Goal: Transaction & Acquisition: Purchase product/service

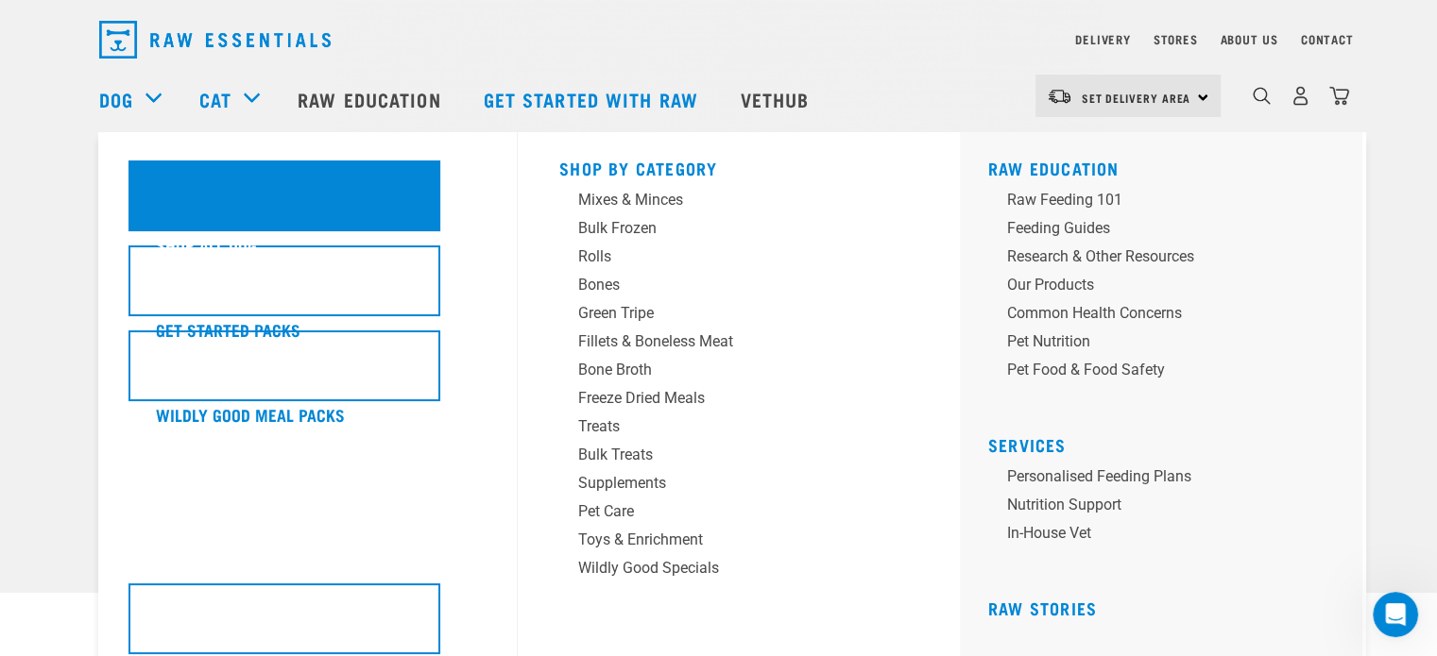
scroll to position [94, 0]
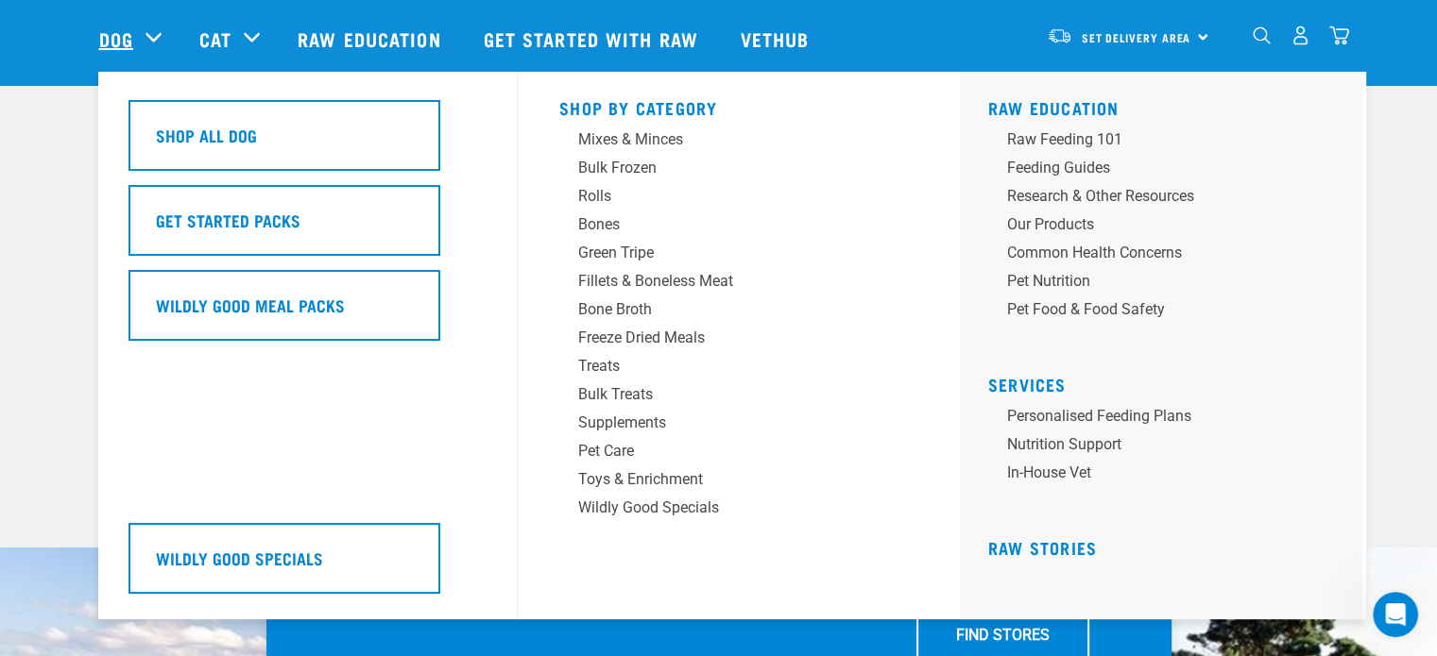
click at [113, 31] on link "Dog" at bounding box center [116, 39] width 34 height 28
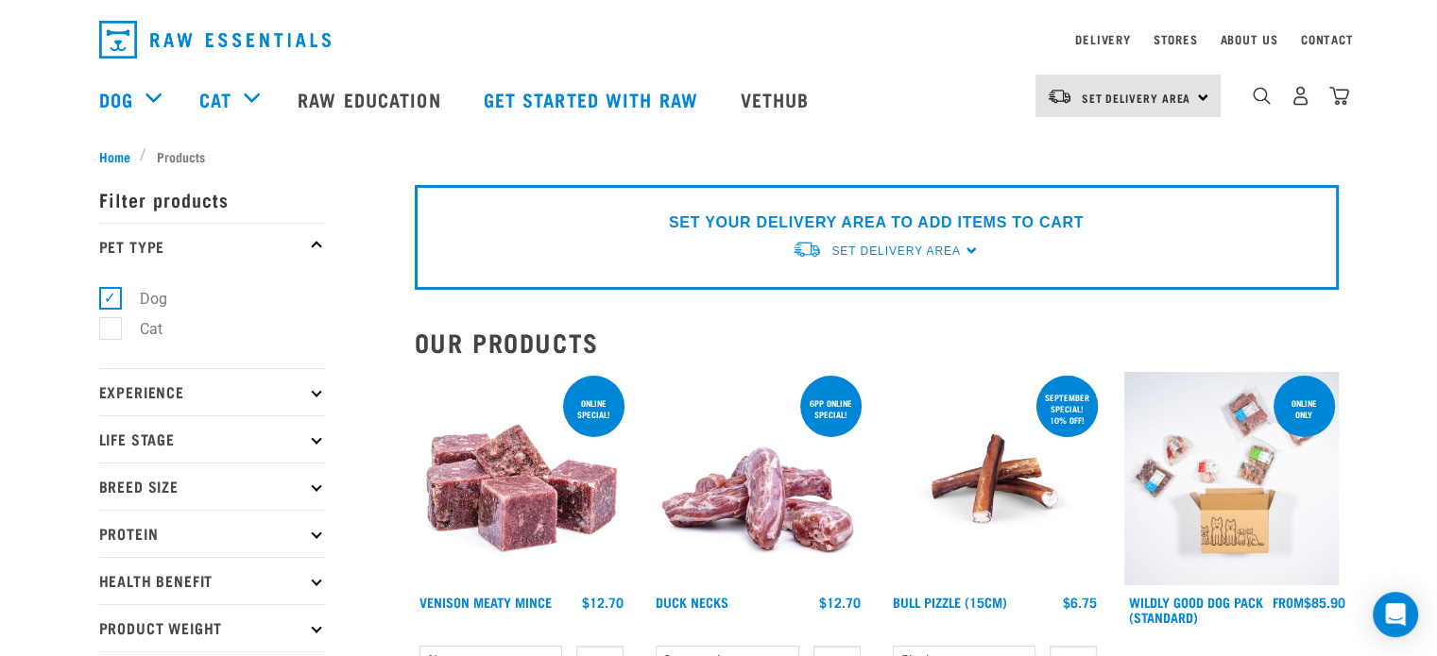
scroll to position [94, 0]
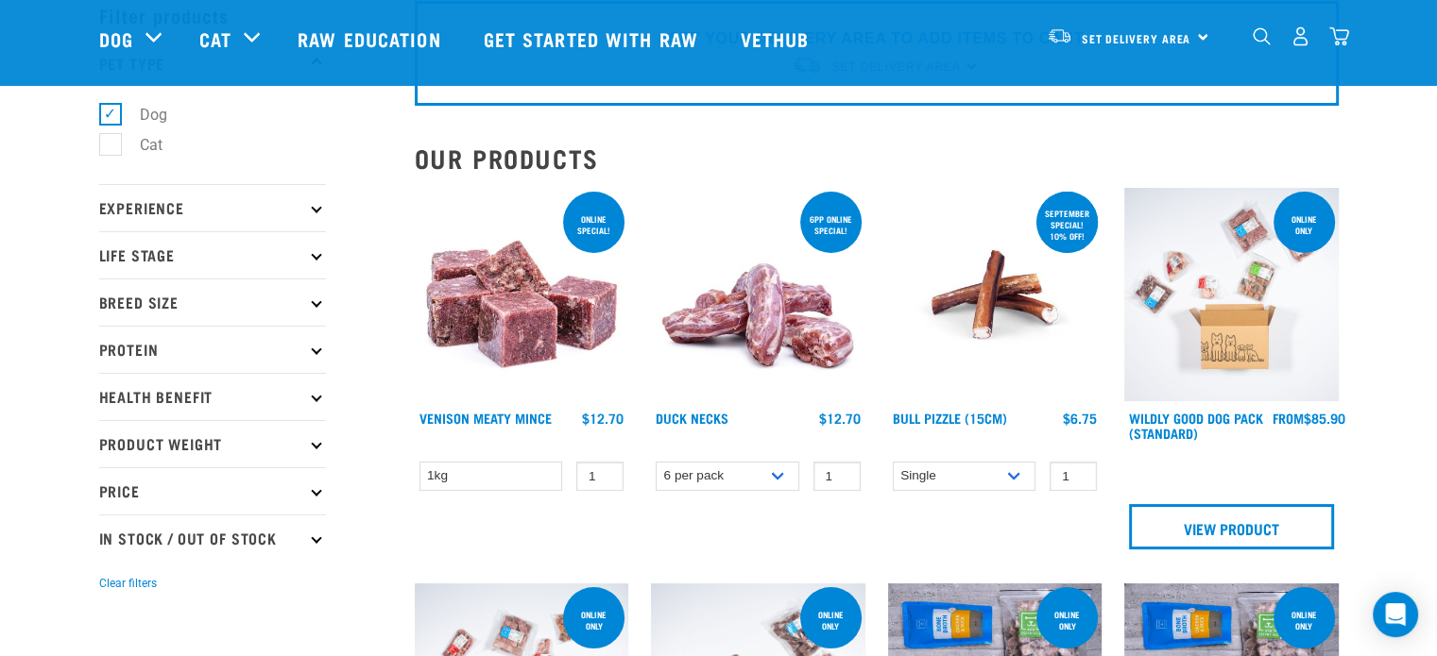
click at [206, 256] on p "Life Stage" at bounding box center [212, 254] width 227 height 47
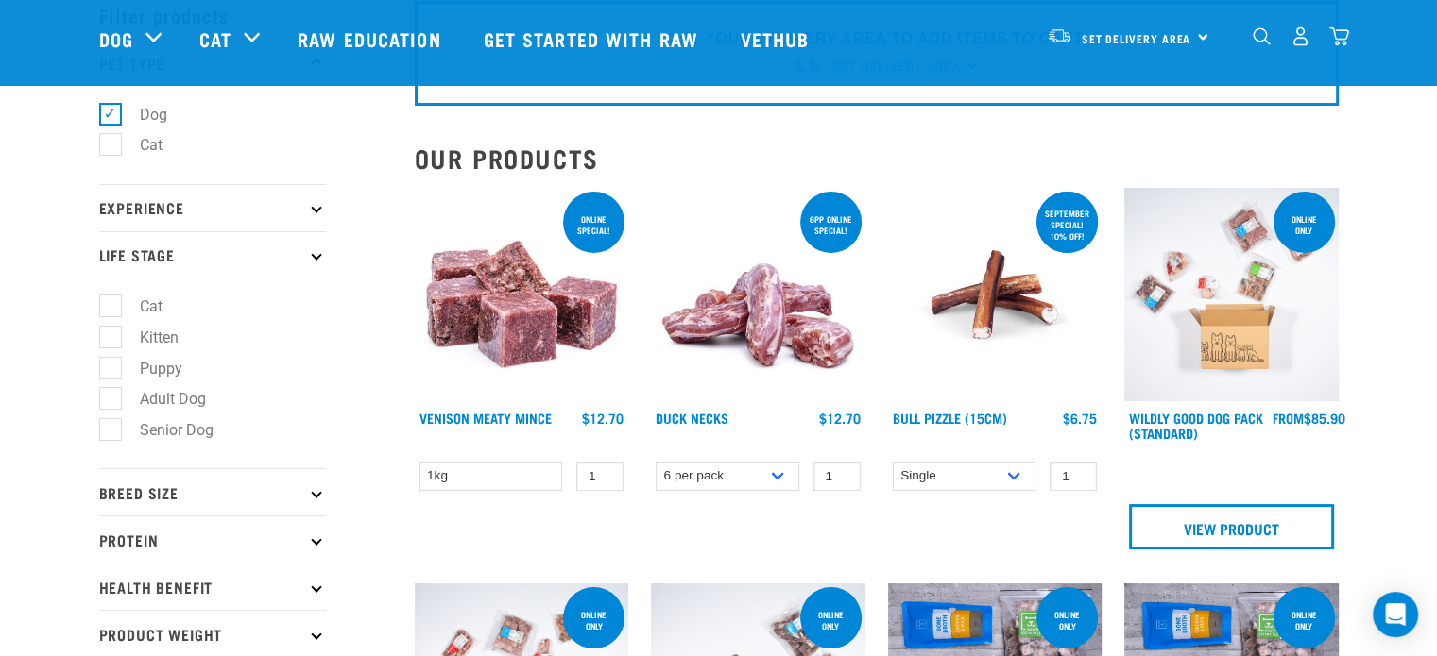
click at [115, 426] on label "Senior Dog" at bounding box center [165, 430] width 111 height 24
click at [111, 426] on input "Senior Dog" at bounding box center [105, 427] width 12 height 12
checkbox input "true"
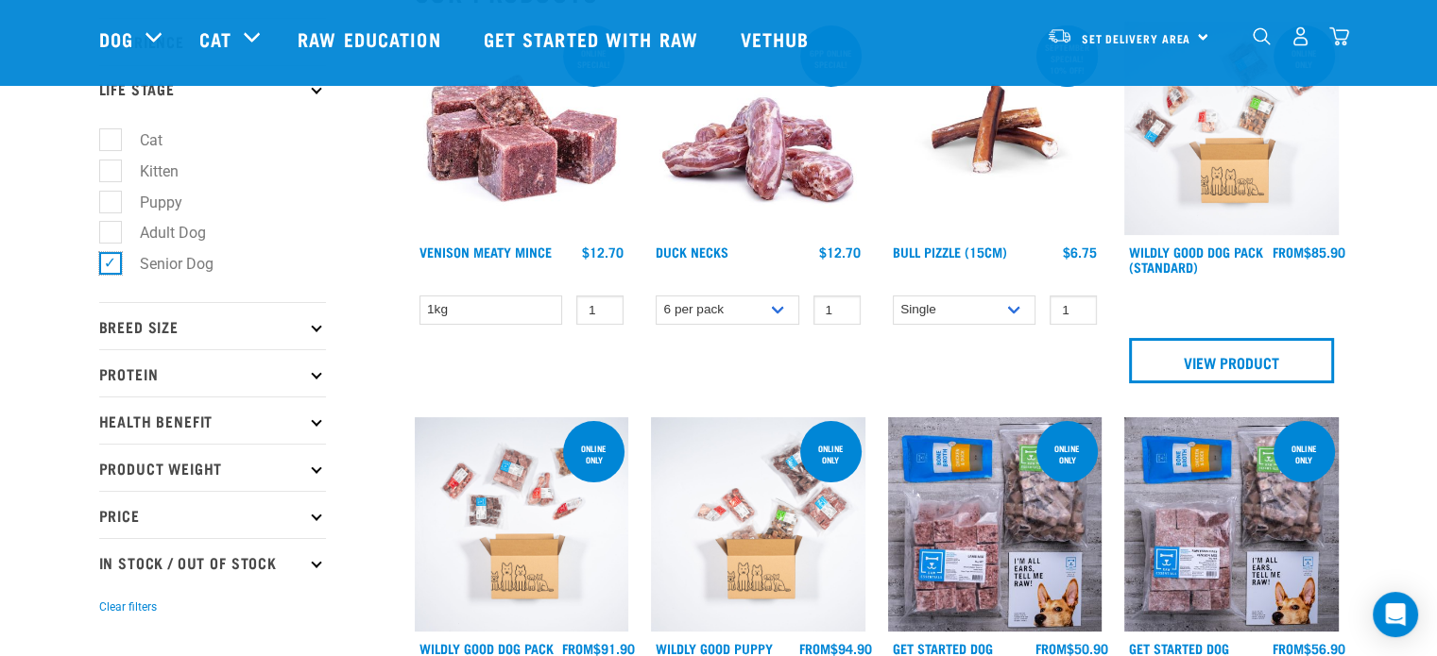
scroll to position [283, 0]
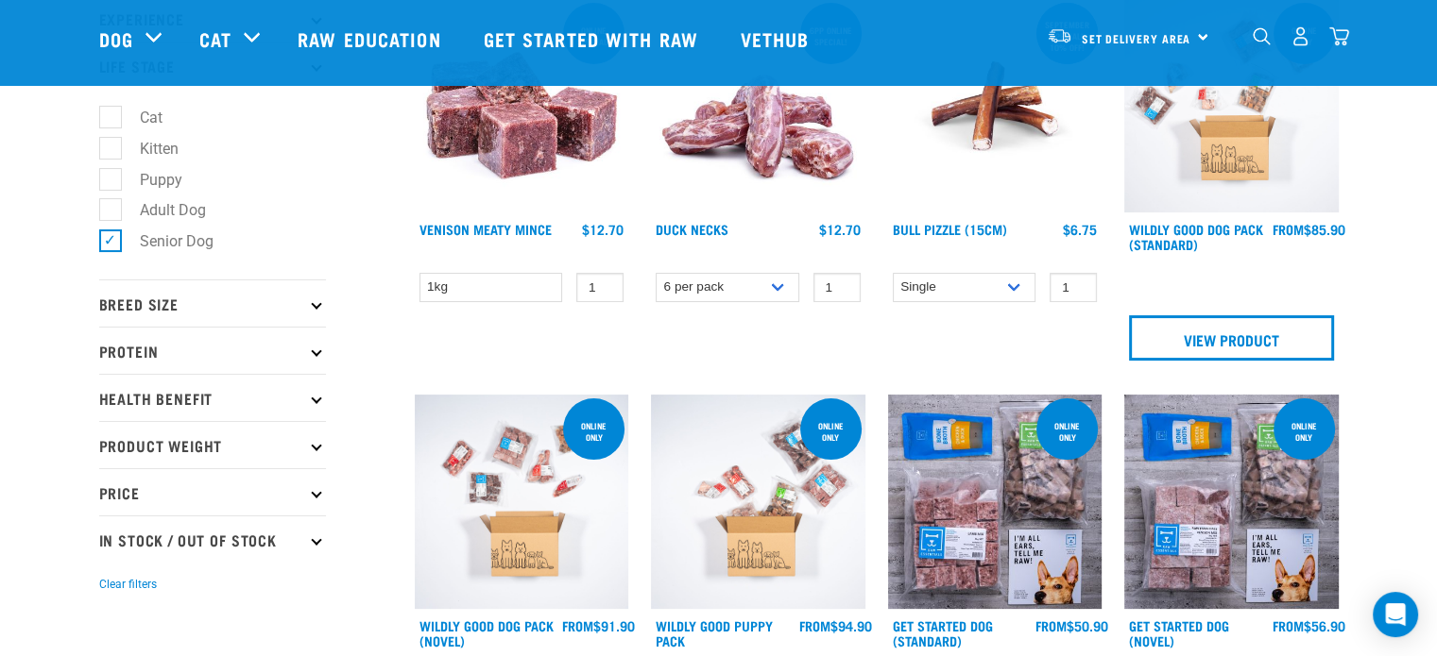
click at [230, 302] on p "Breed Size" at bounding box center [212, 303] width 227 height 47
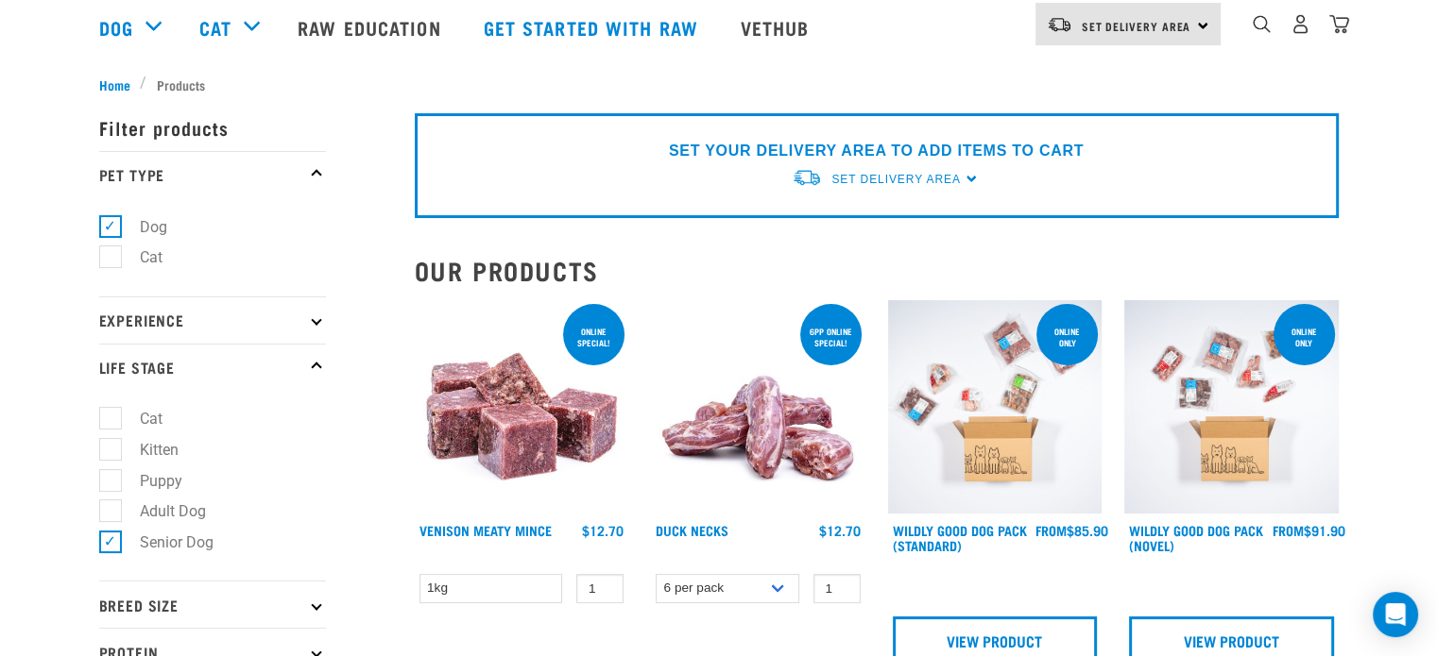
scroll to position [283, 0]
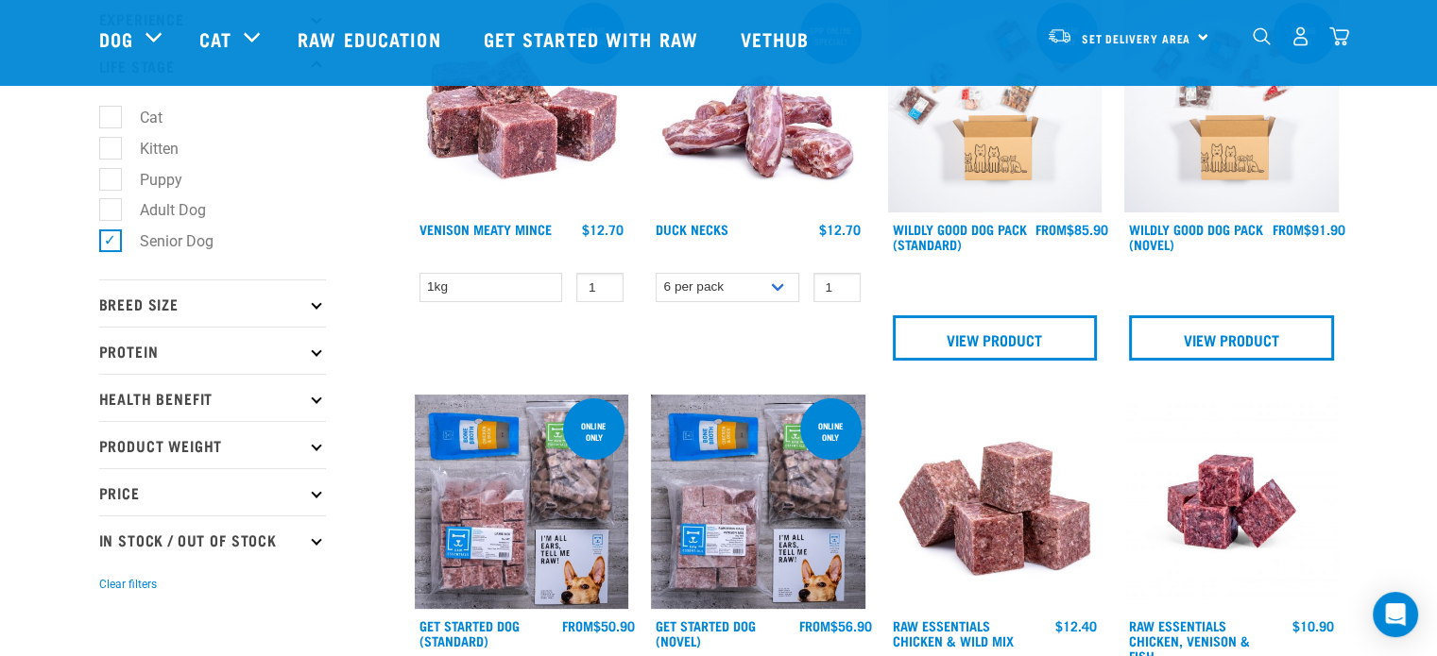
click at [145, 301] on p "Breed Size" at bounding box center [212, 303] width 227 height 47
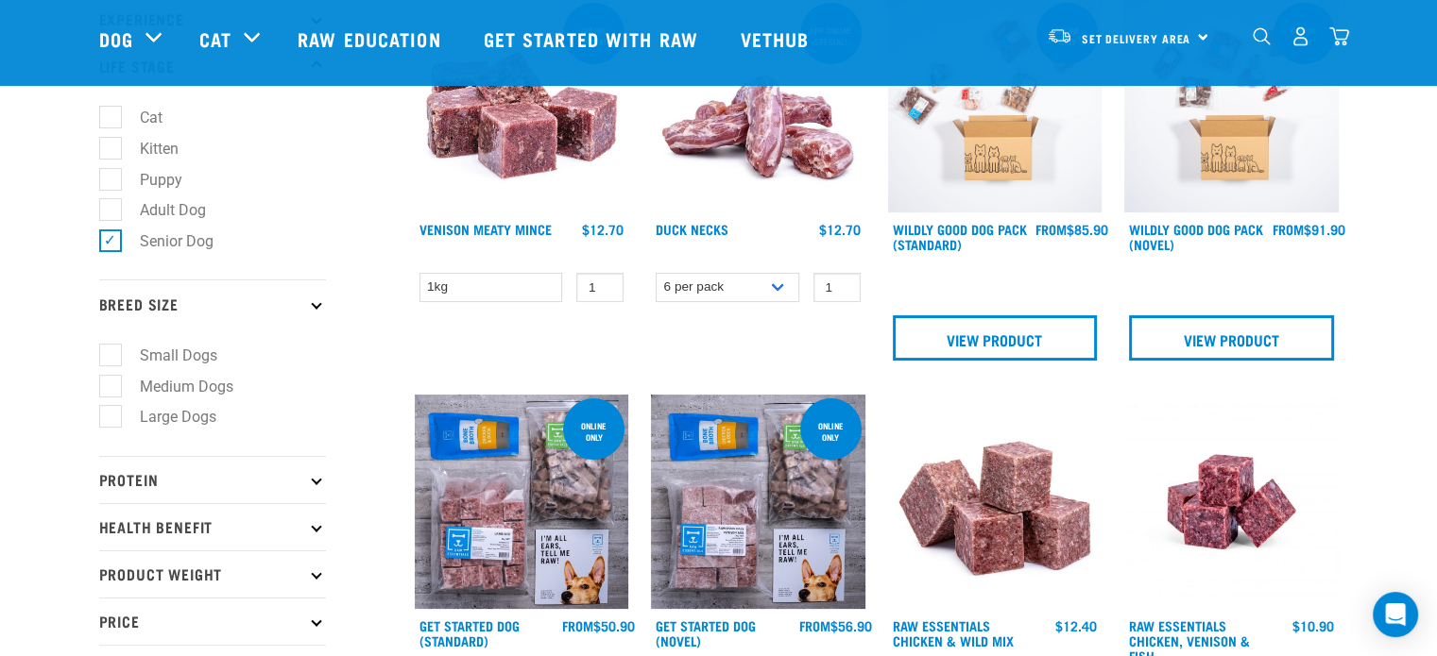
click at [111, 353] on label "Small Dogs" at bounding box center [167, 356] width 115 height 24
click at [111, 353] on input "Small Dogs" at bounding box center [105, 352] width 12 height 12
checkbox input "true"
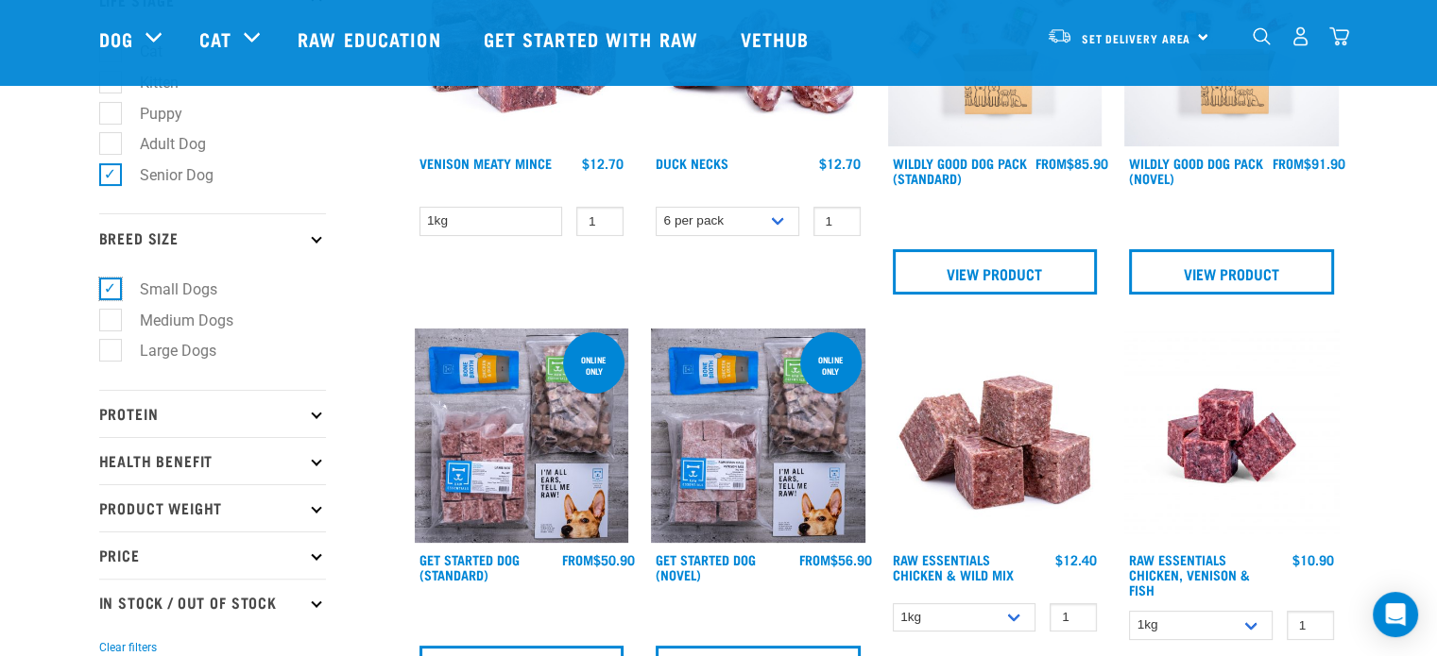
scroll to position [472, 0]
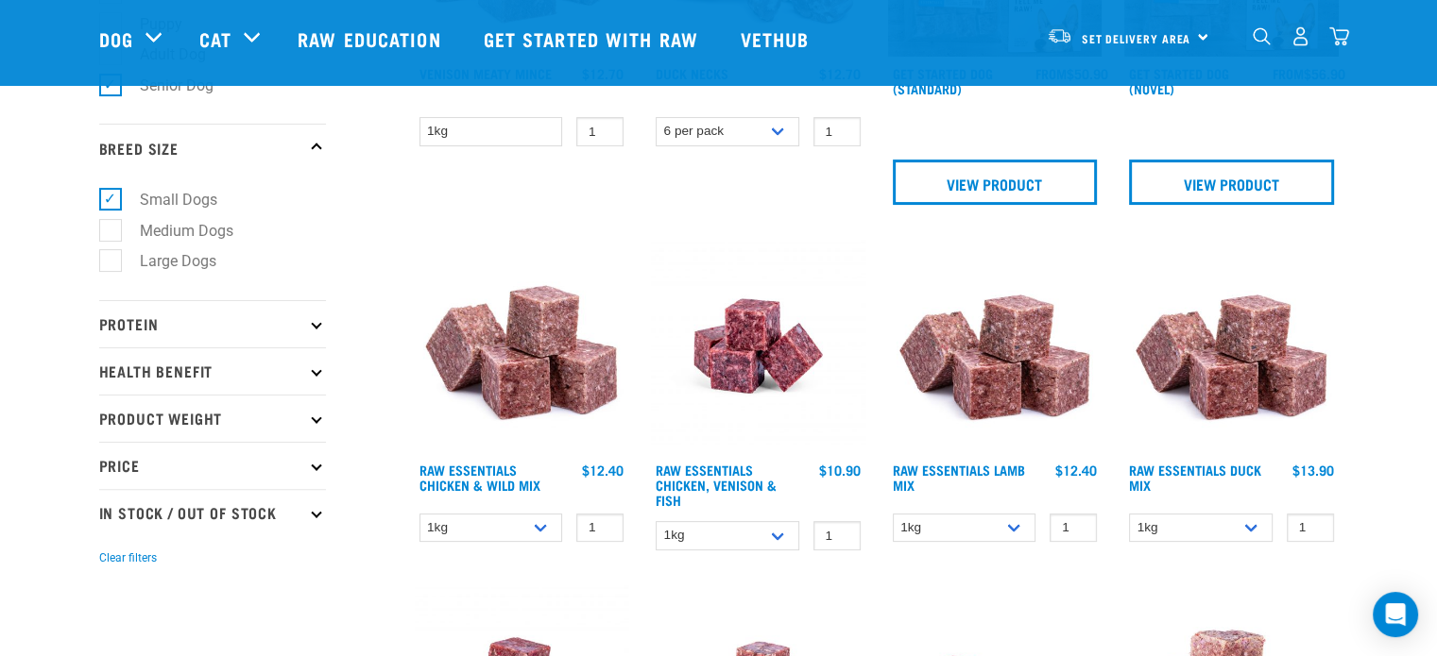
scroll to position [472, 0]
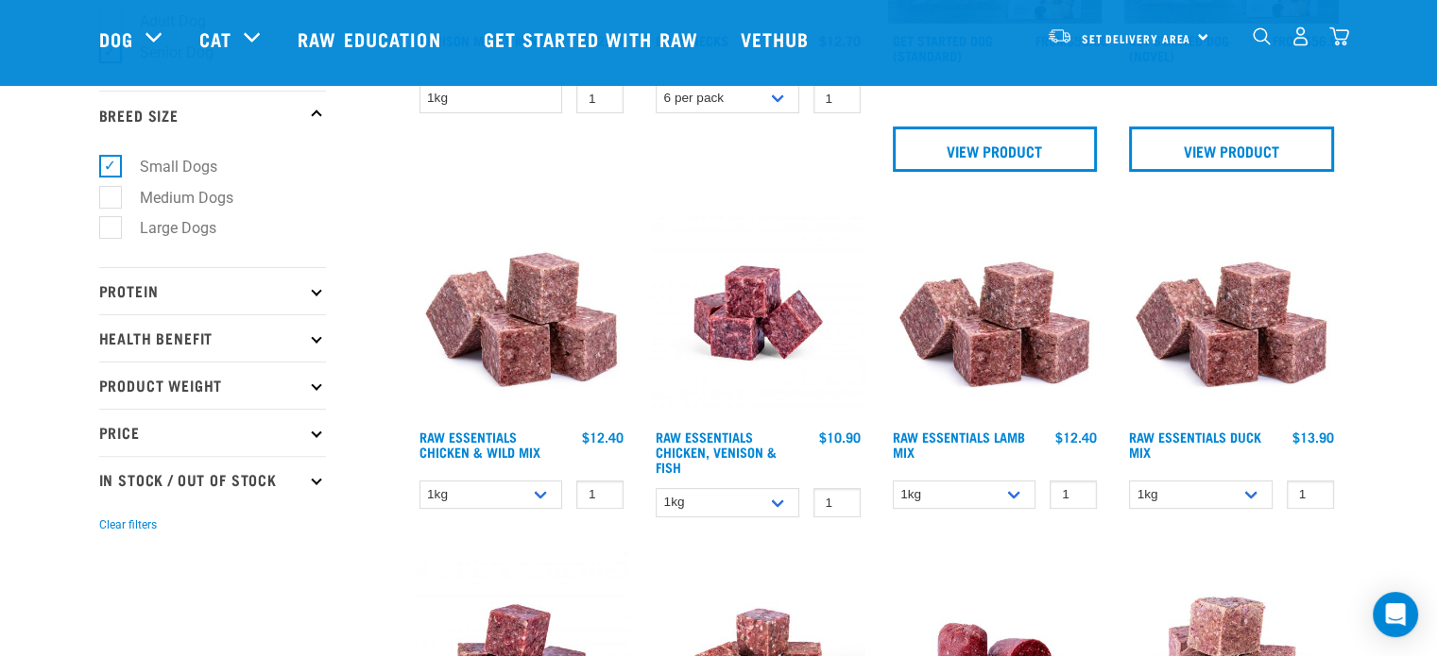
click at [228, 347] on p "Health Benefit" at bounding box center [212, 338] width 227 height 47
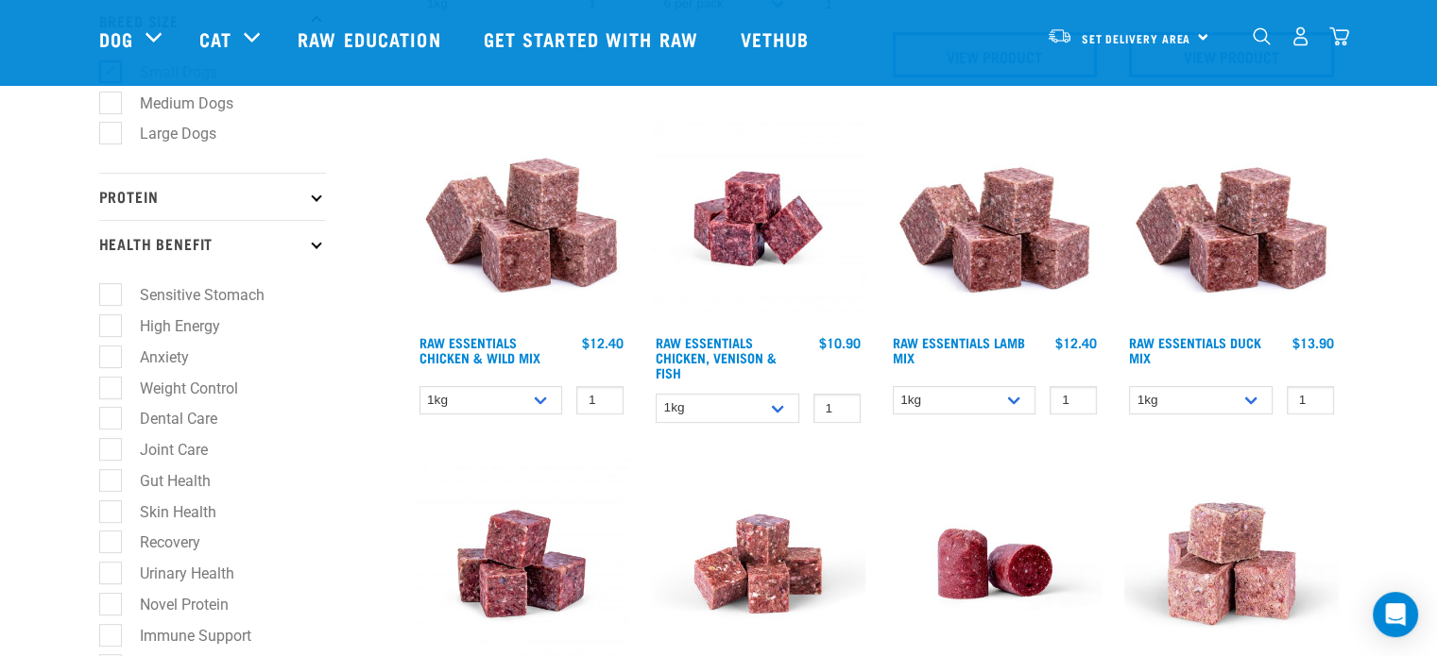
scroll to position [661, 0]
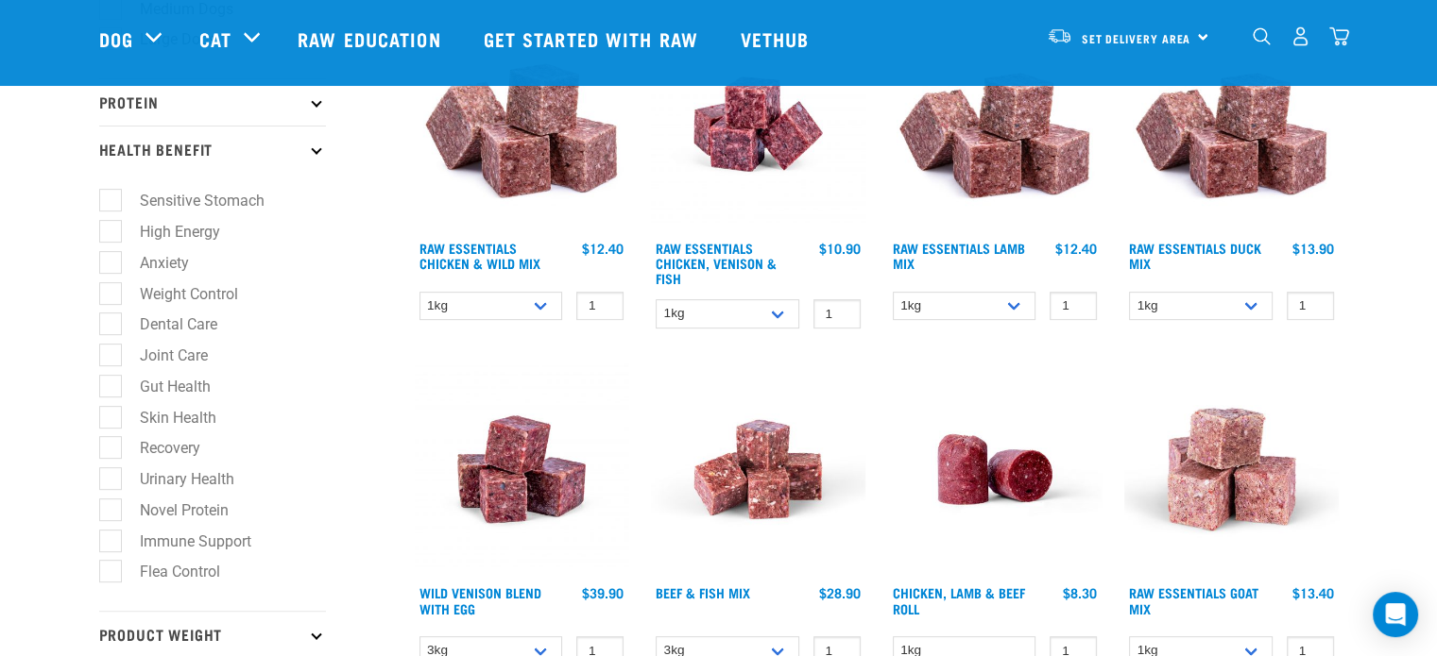
click at [115, 259] on label "Anxiety" at bounding box center [153, 263] width 87 height 24
click at [111, 259] on input "Anxiety" at bounding box center [105, 259] width 12 height 12
checkbox input "true"
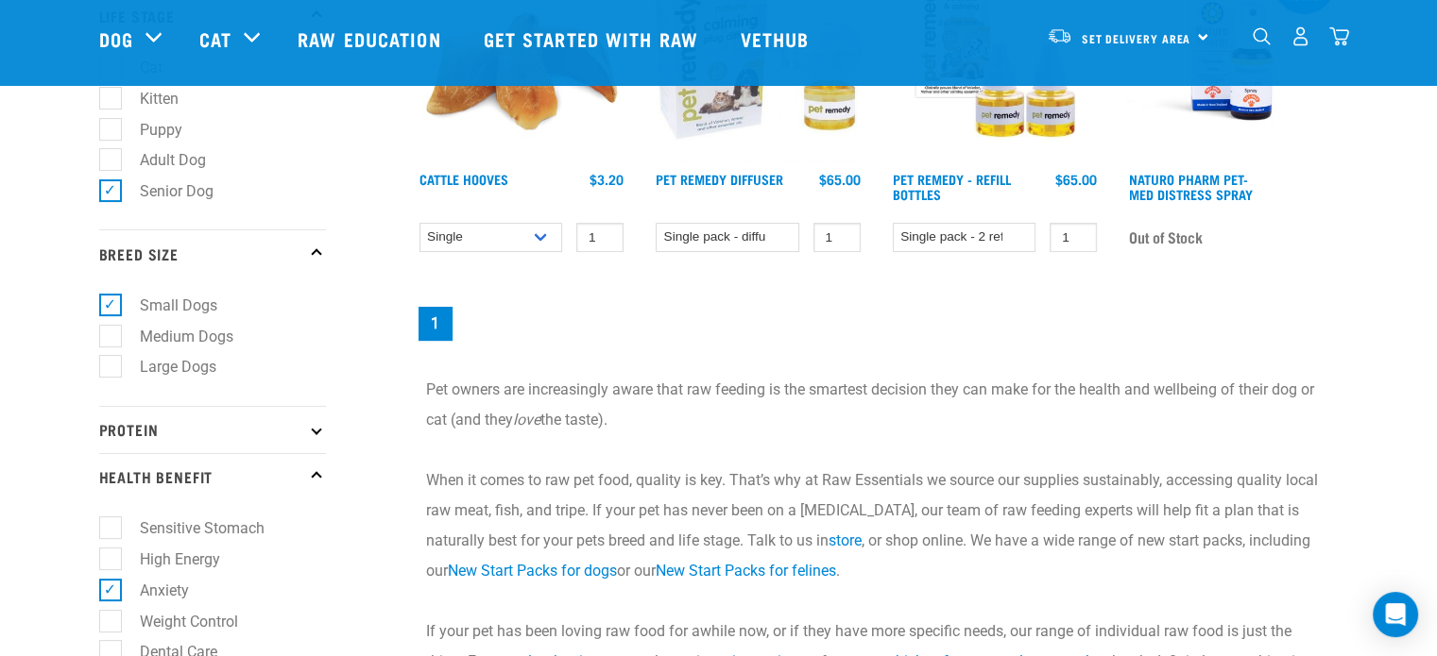
scroll to position [378, 0]
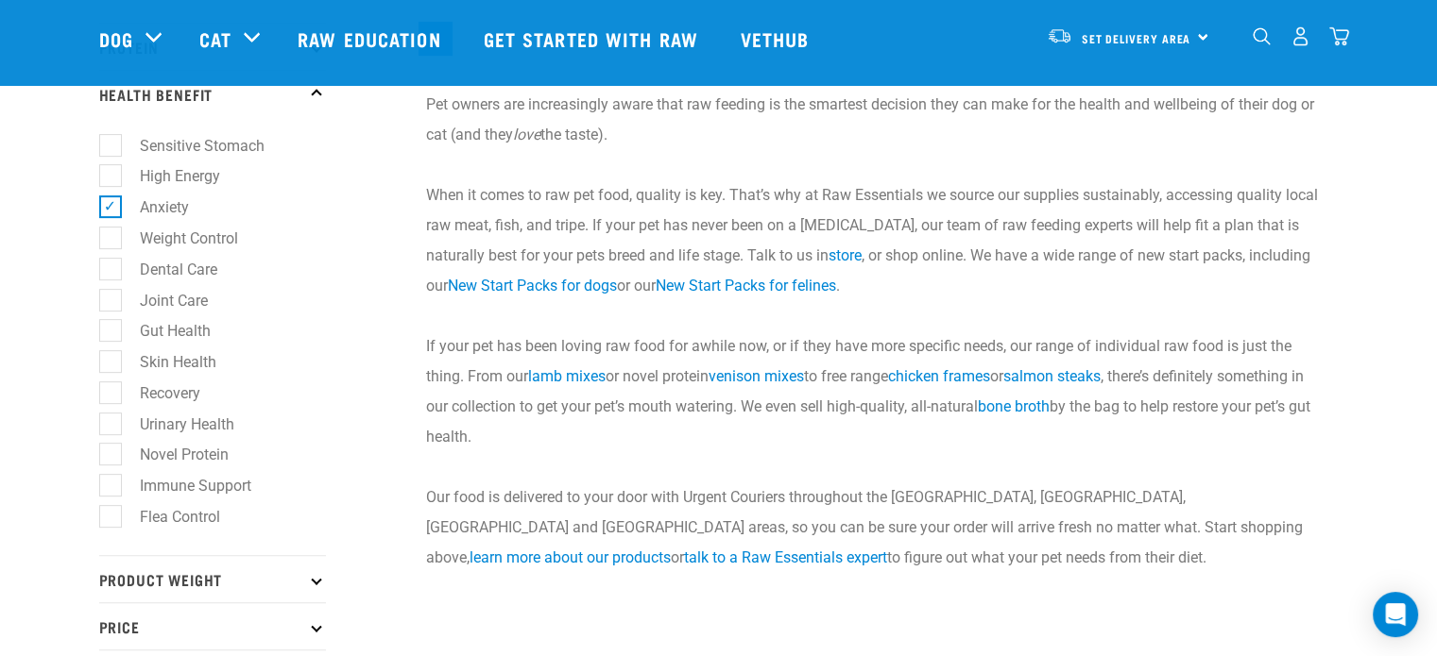
scroll to position [661, 0]
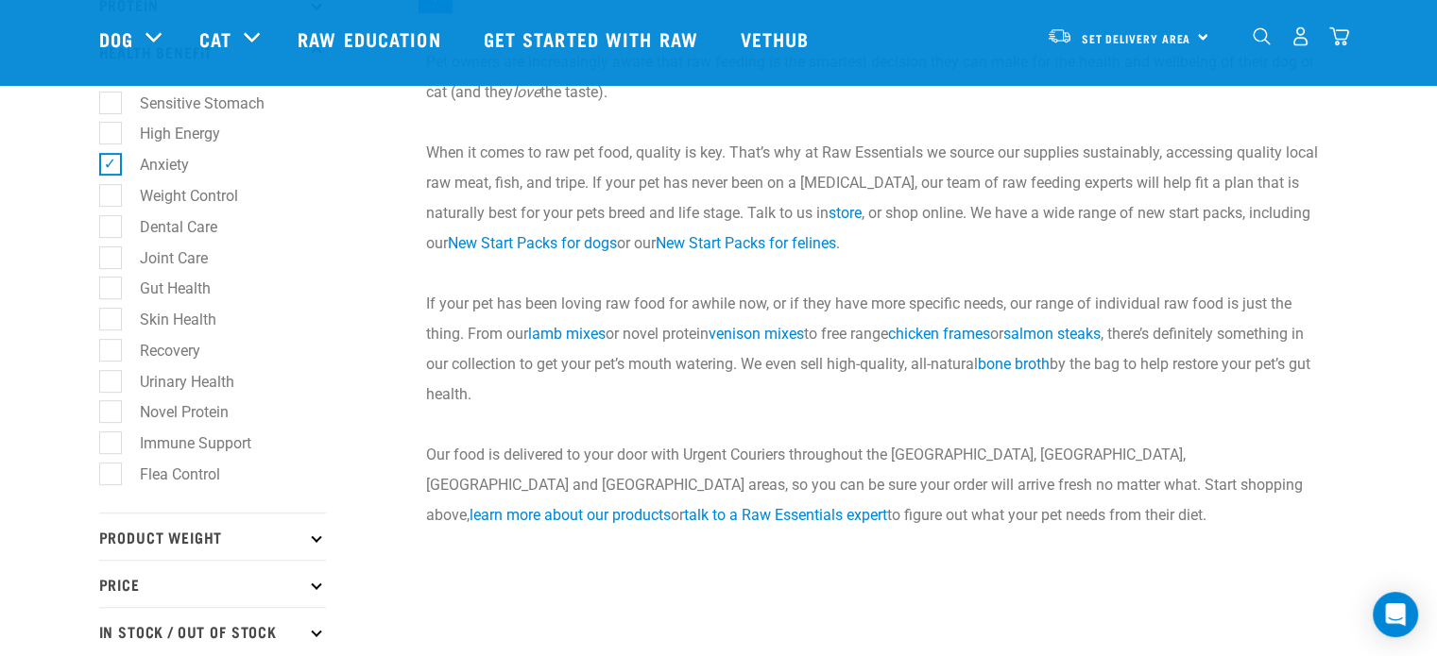
click at [113, 264] on label "Joint Care" at bounding box center [163, 259] width 106 height 24
click at [111, 261] on input "Joint Care" at bounding box center [105, 254] width 12 height 12
checkbox input "true"
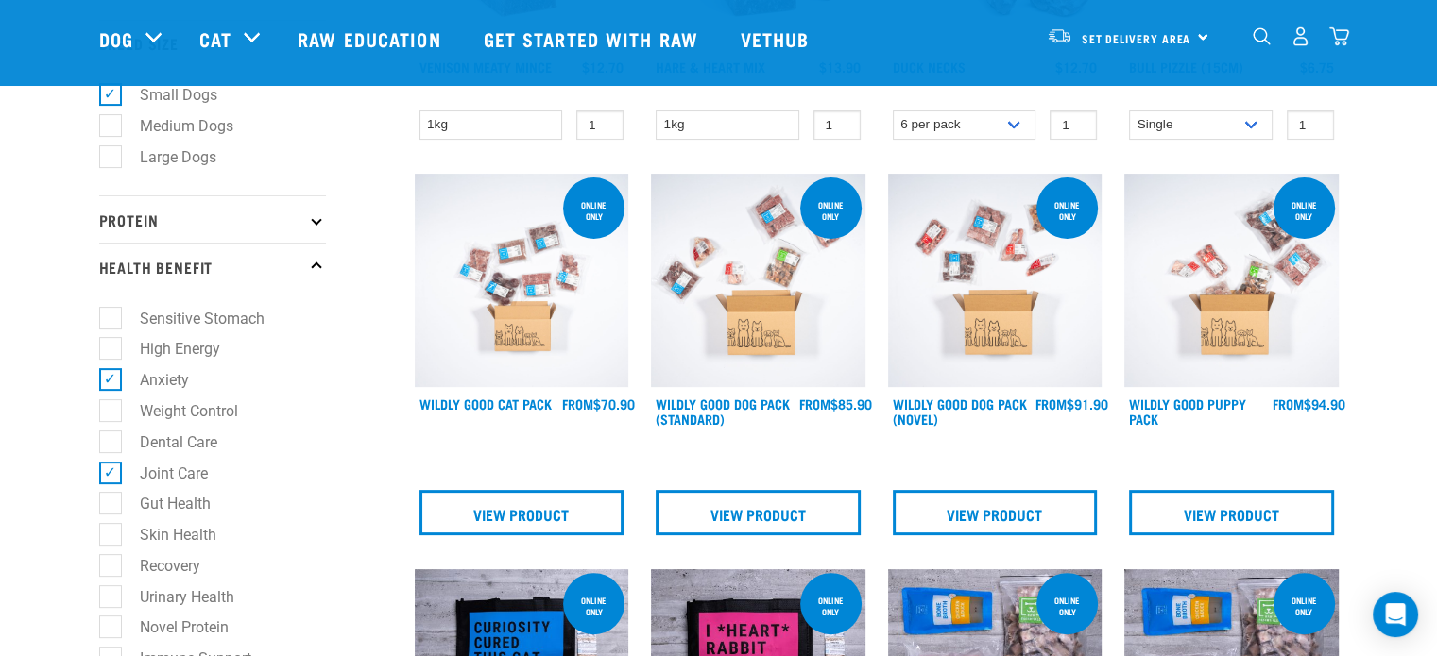
scroll to position [567, 0]
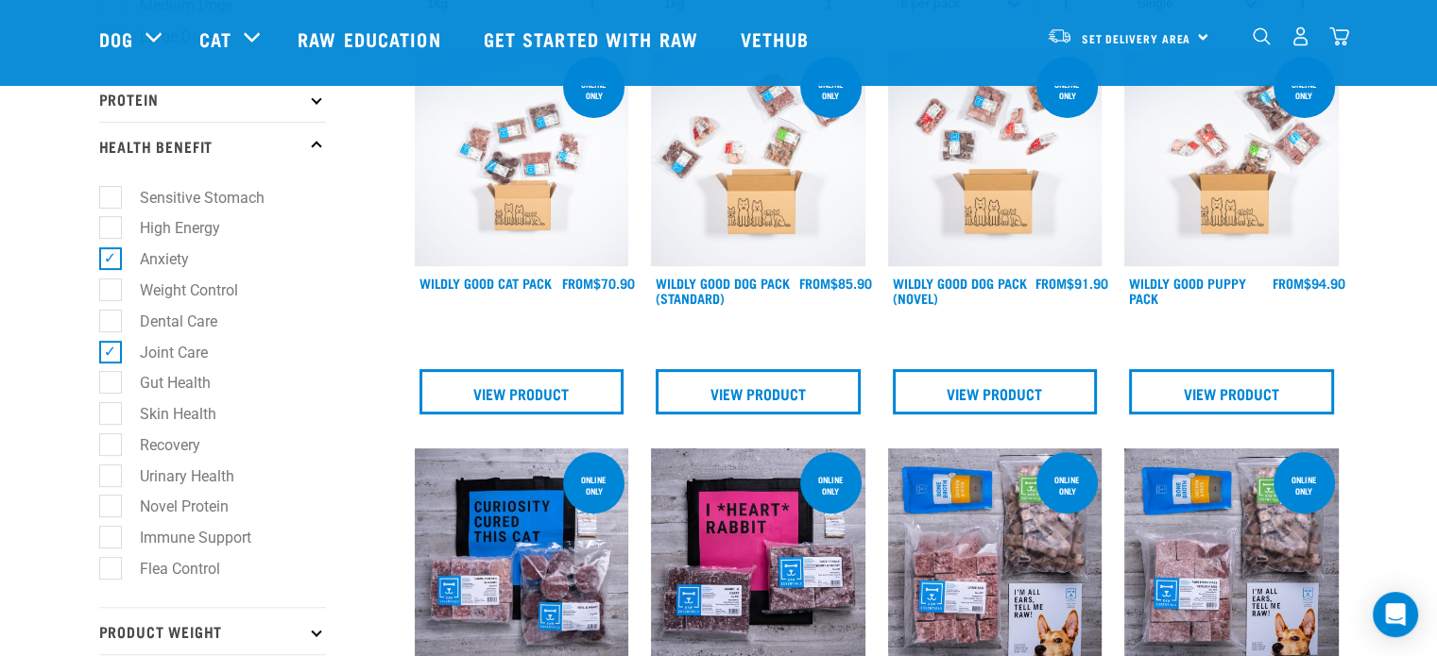
click at [114, 384] on label "Gut Health" at bounding box center [164, 383] width 109 height 24
click at [111, 384] on input "Gut Health" at bounding box center [105, 380] width 12 height 12
checkbox input "true"
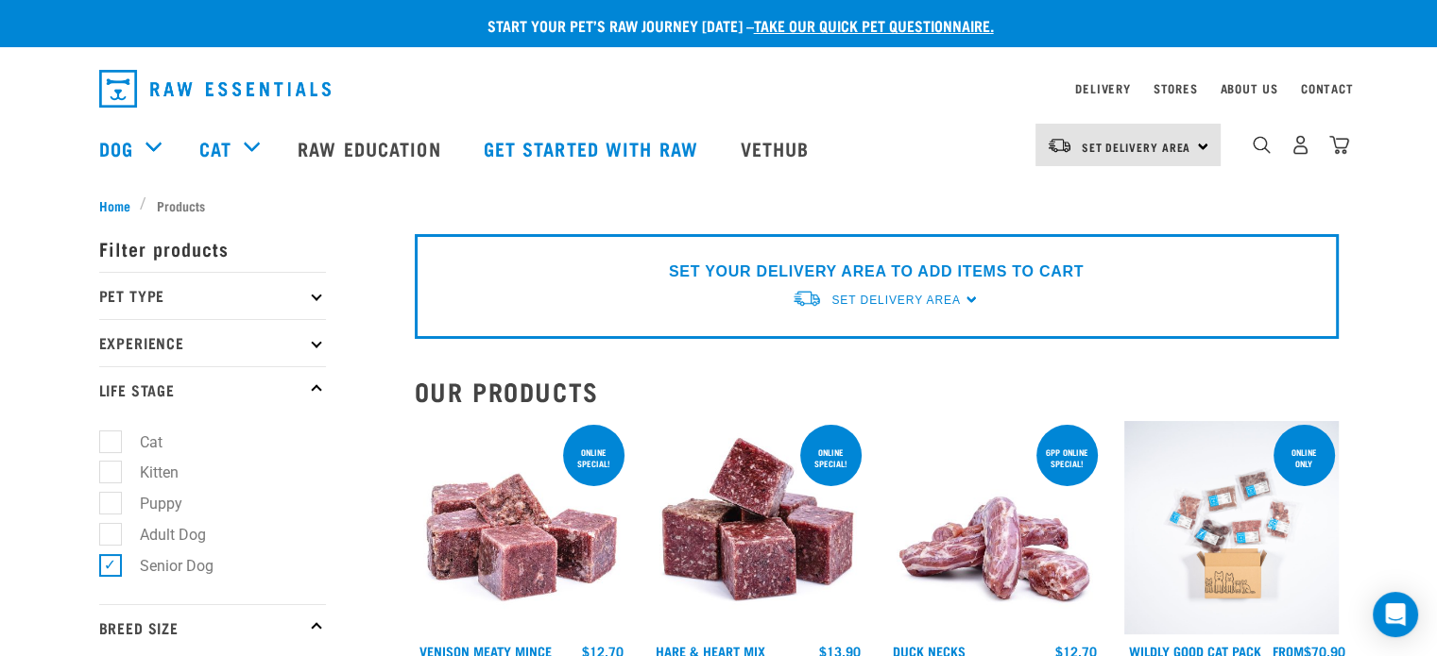
click at [281, 298] on p "Pet Type" at bounding box center [212, 295] width 227 height 47
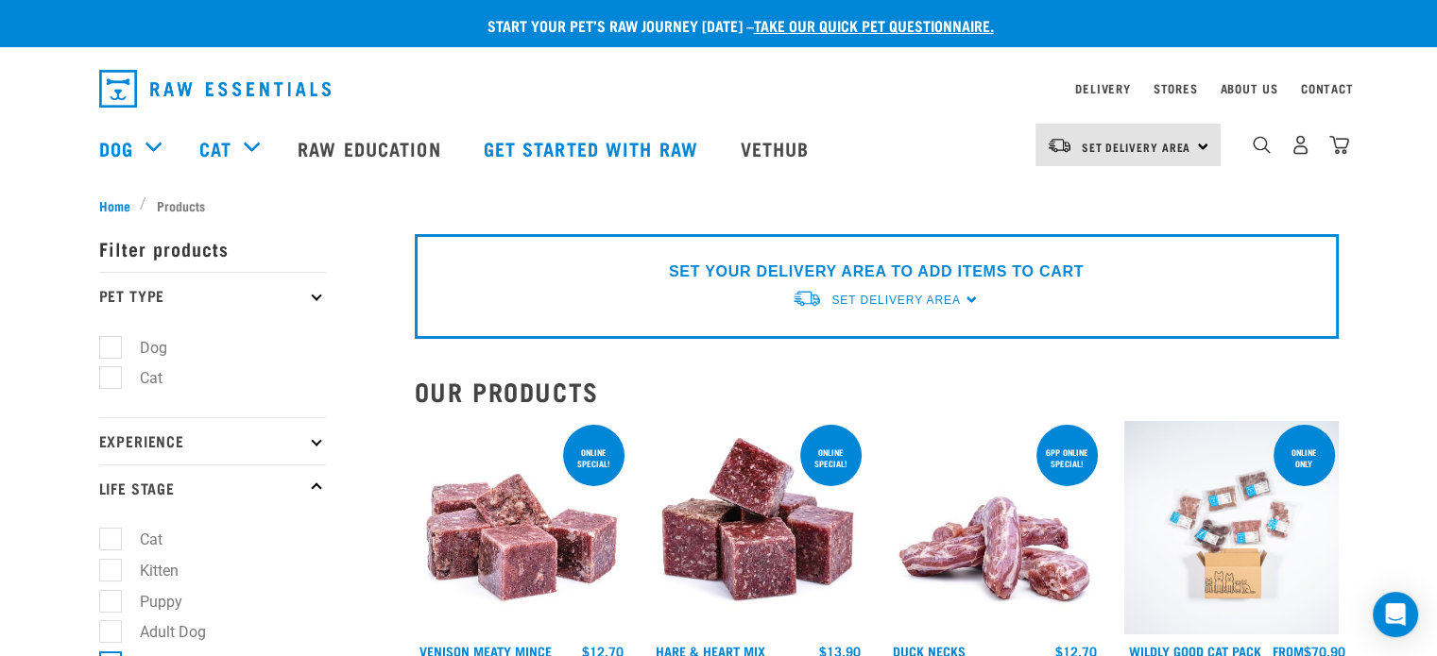
click at [110, 339] on label "Dog" at bounding box center [142, 348] width 65 height 24
click at [109, 339] on input "Dog" at bounding box center [105, 344] width 12 height 12
checkbox input "true"
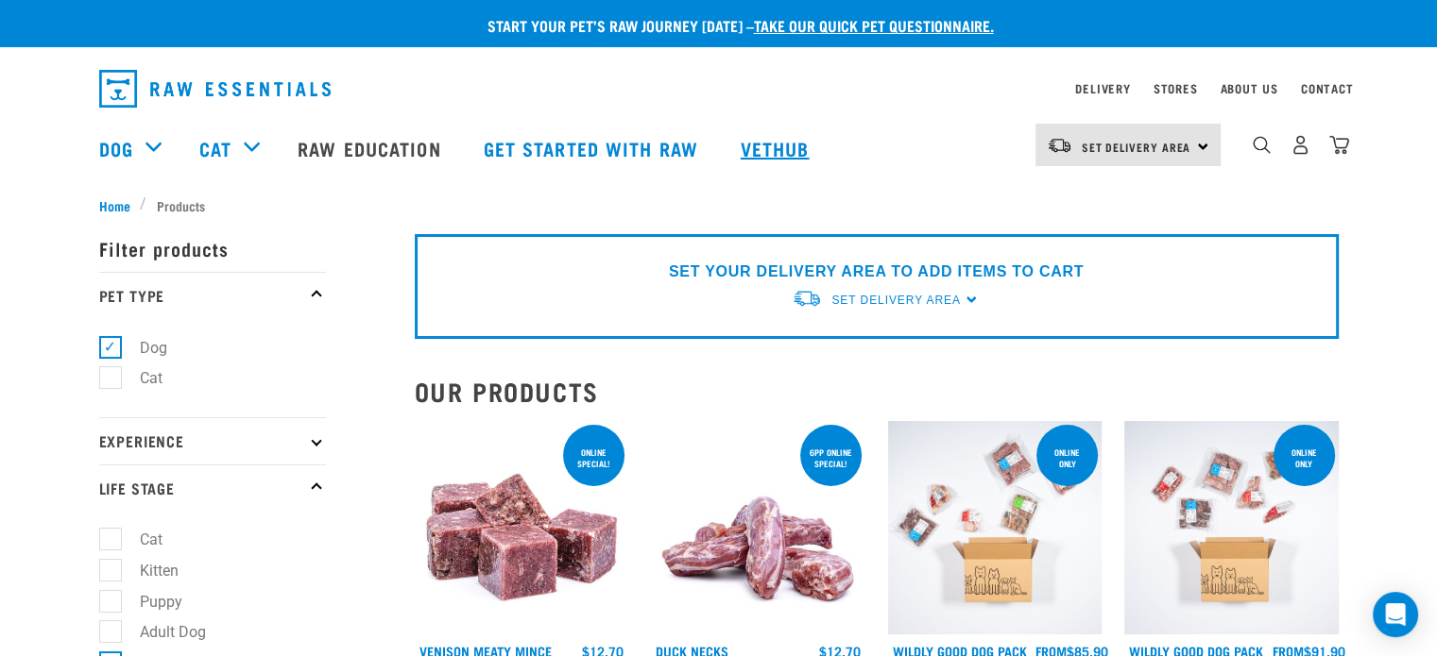
click at [771, 149] on link "Vethub" at bounding box center [777, 149] width 111 height 76
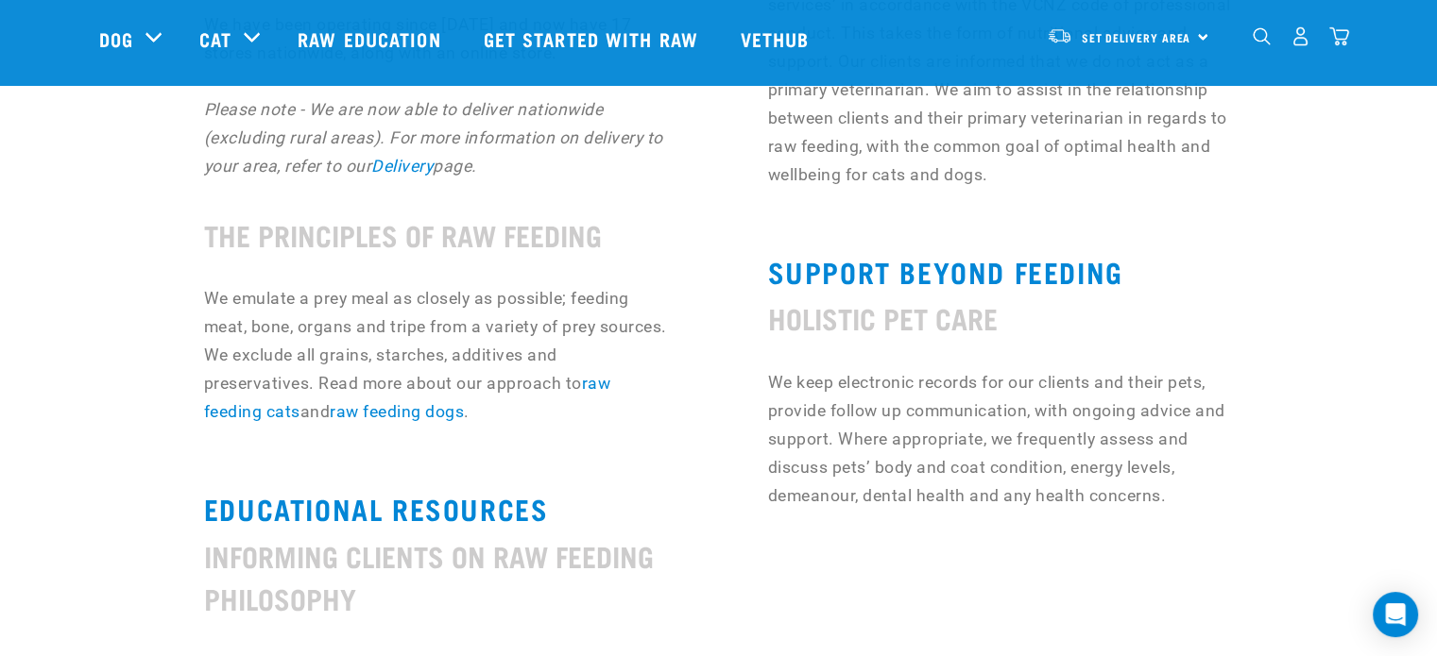
scroll to position [1228, 0]
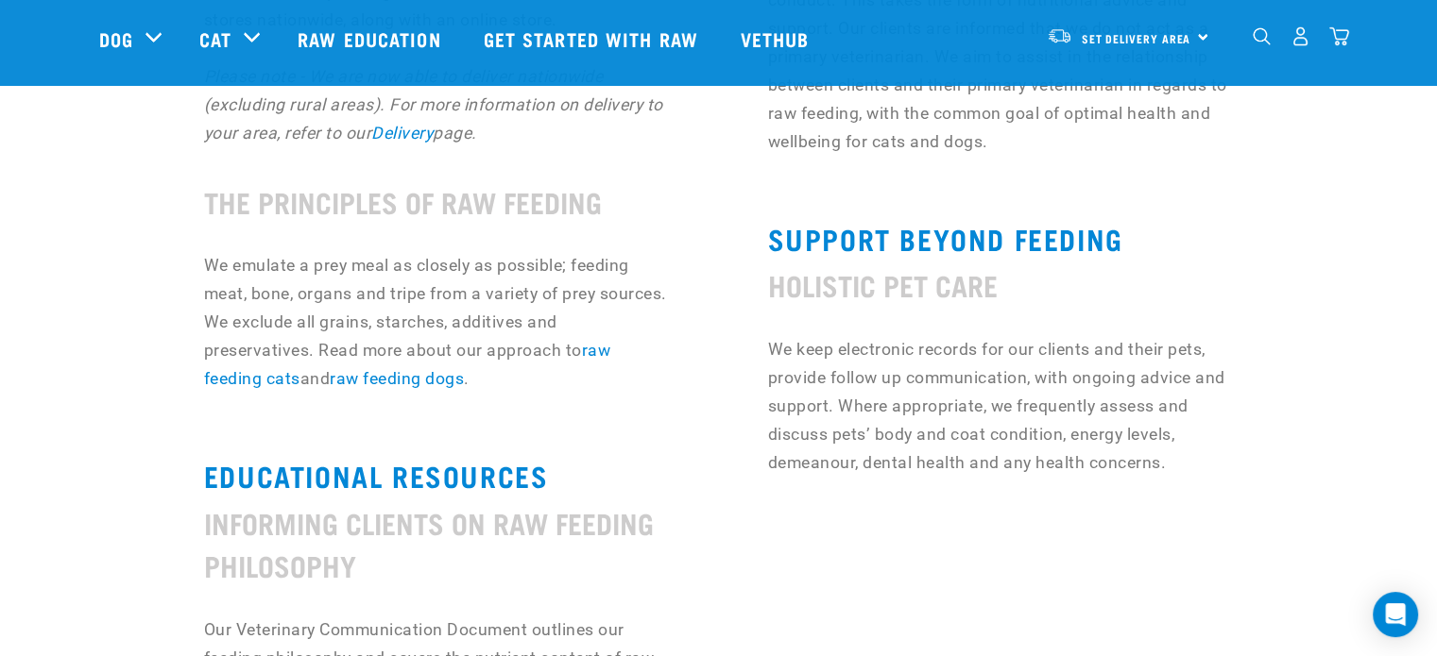
click at [850, 233] on h3 "SUPPORT BEYOND FEEDING" at bounding box center [1000, 238] width 466 height 32
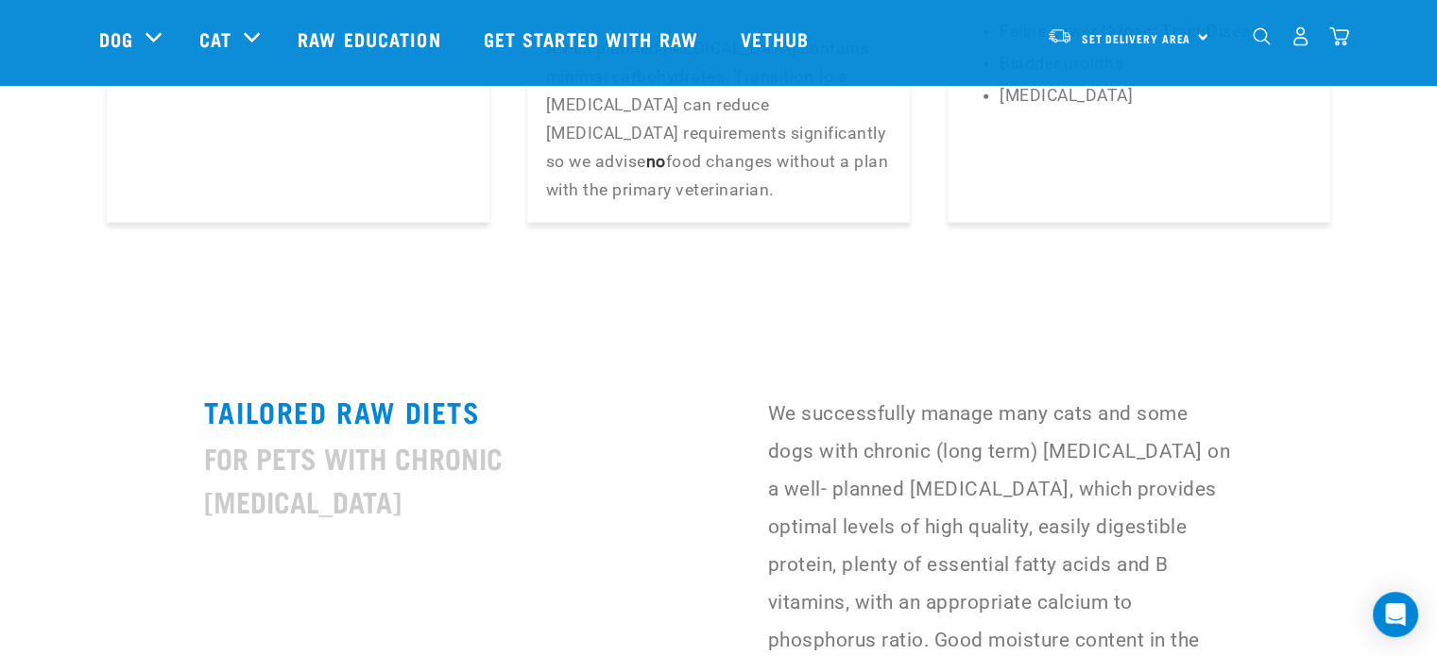
scroll to position [4628, 0]
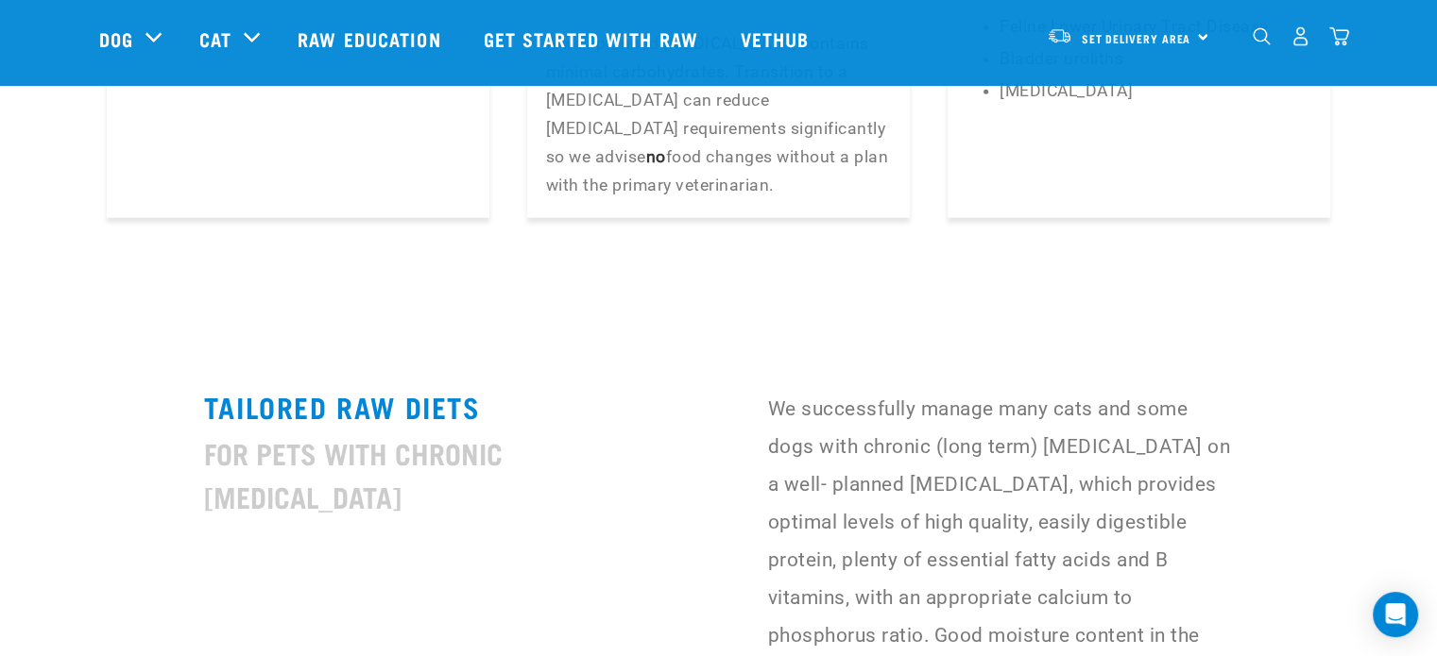
click at [446, 432] on h4 "for Pets with Chronic Kidney Disease" at bounding box center [437, 475] width 466 height 86
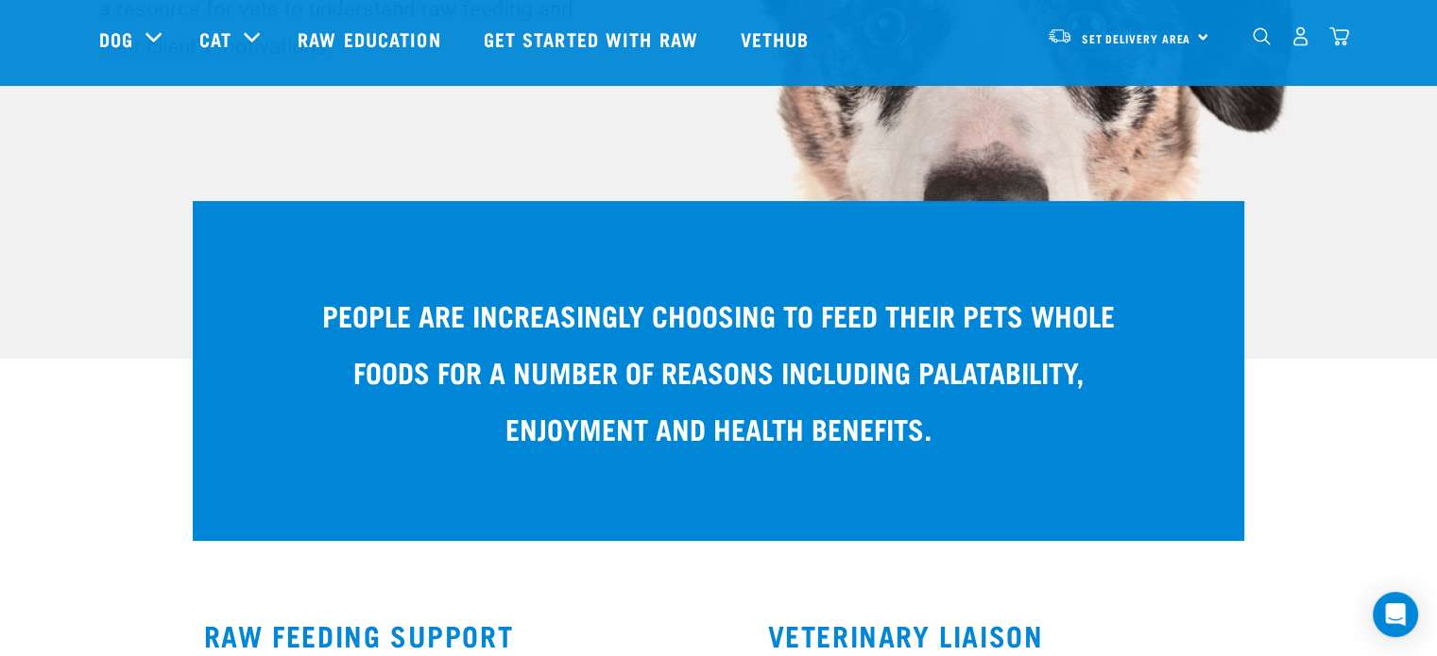
scroll to position [0, 0]
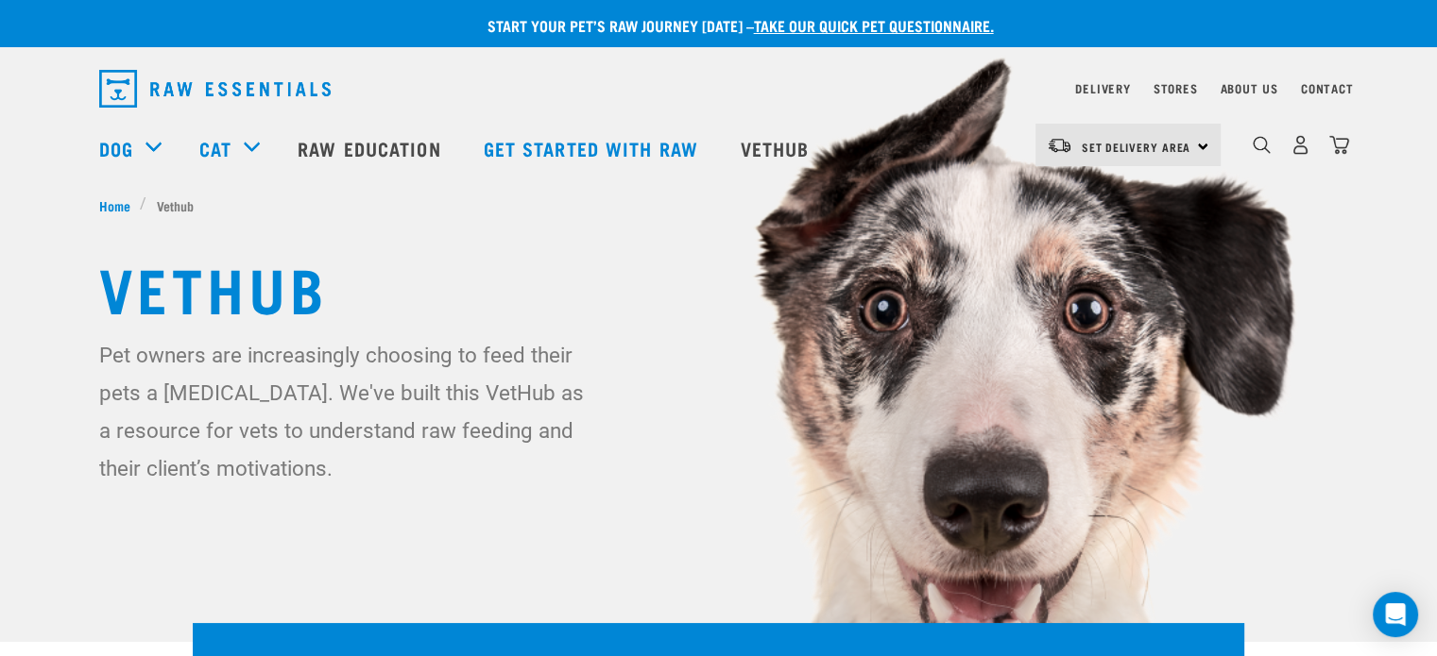
click at [124, 79] on img "dropdown navigation" at bounding box center [214, 89] width 231 height 38
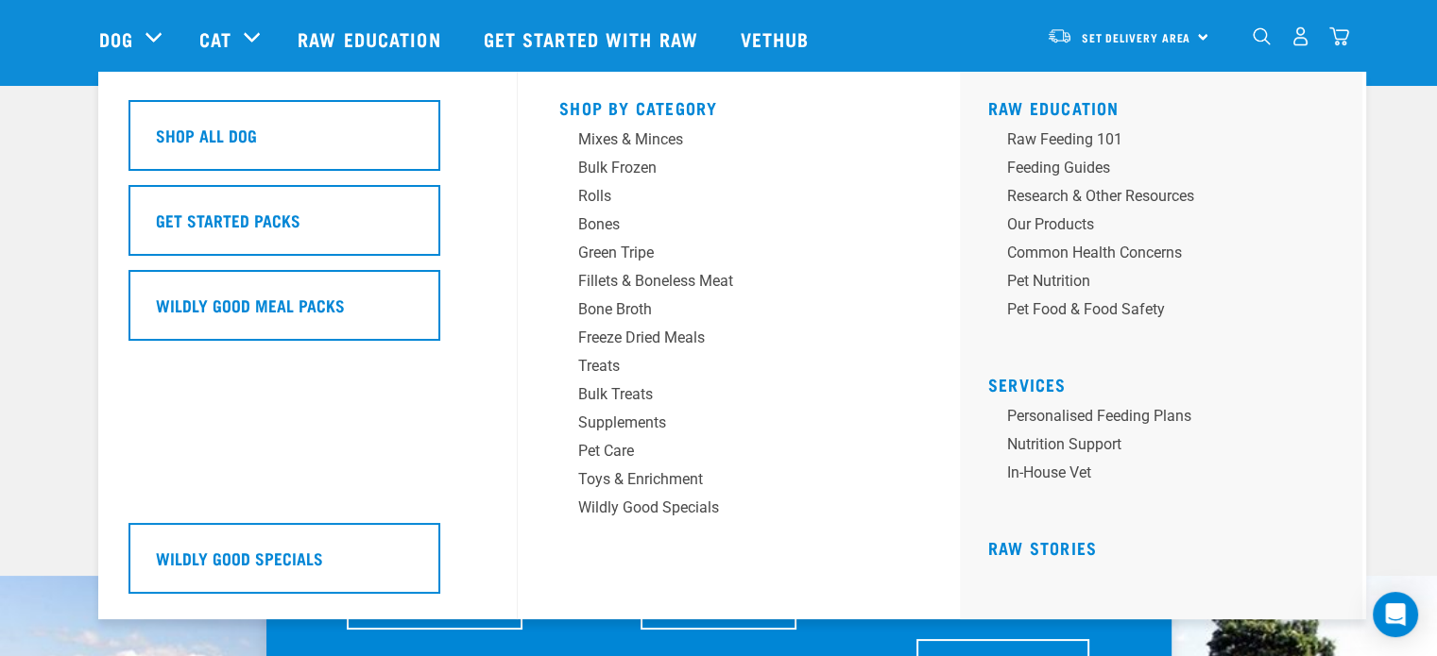
scroll to position [94, 0]
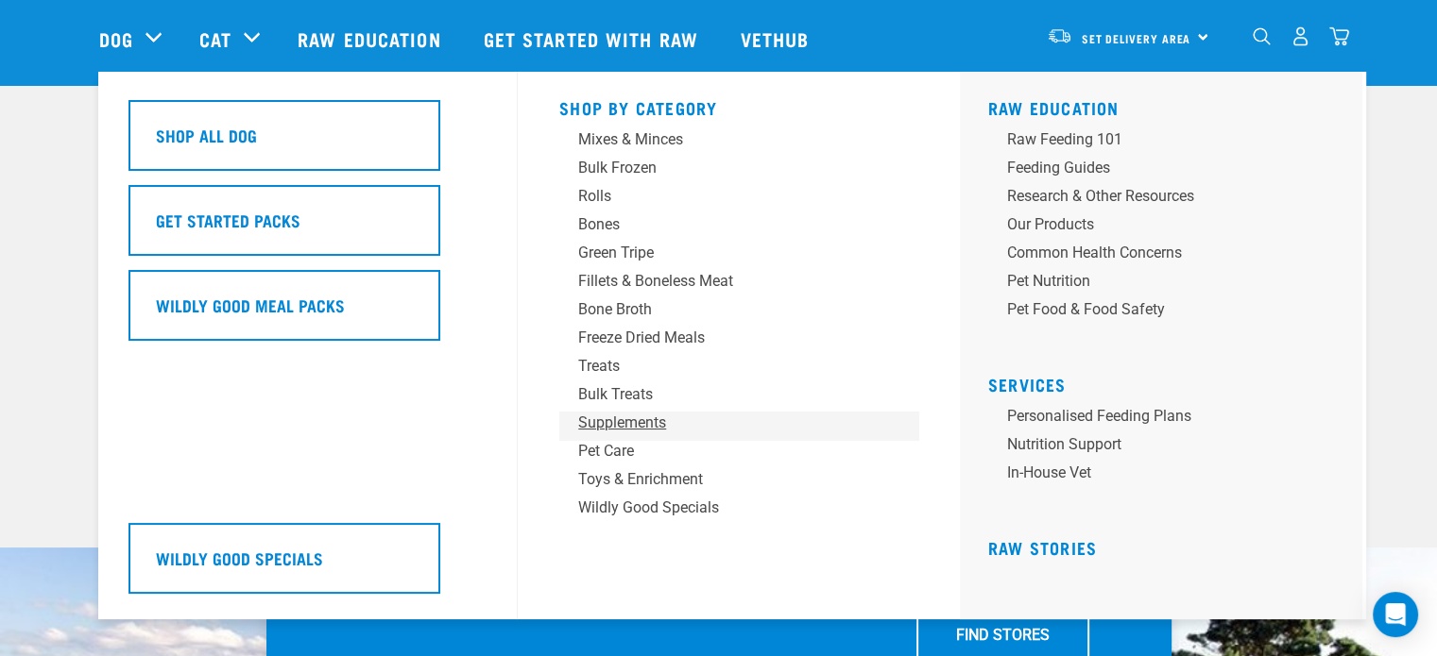
click at [609, 422] on div "Supplements" at bounding box center [725, 423] width 295 height 23
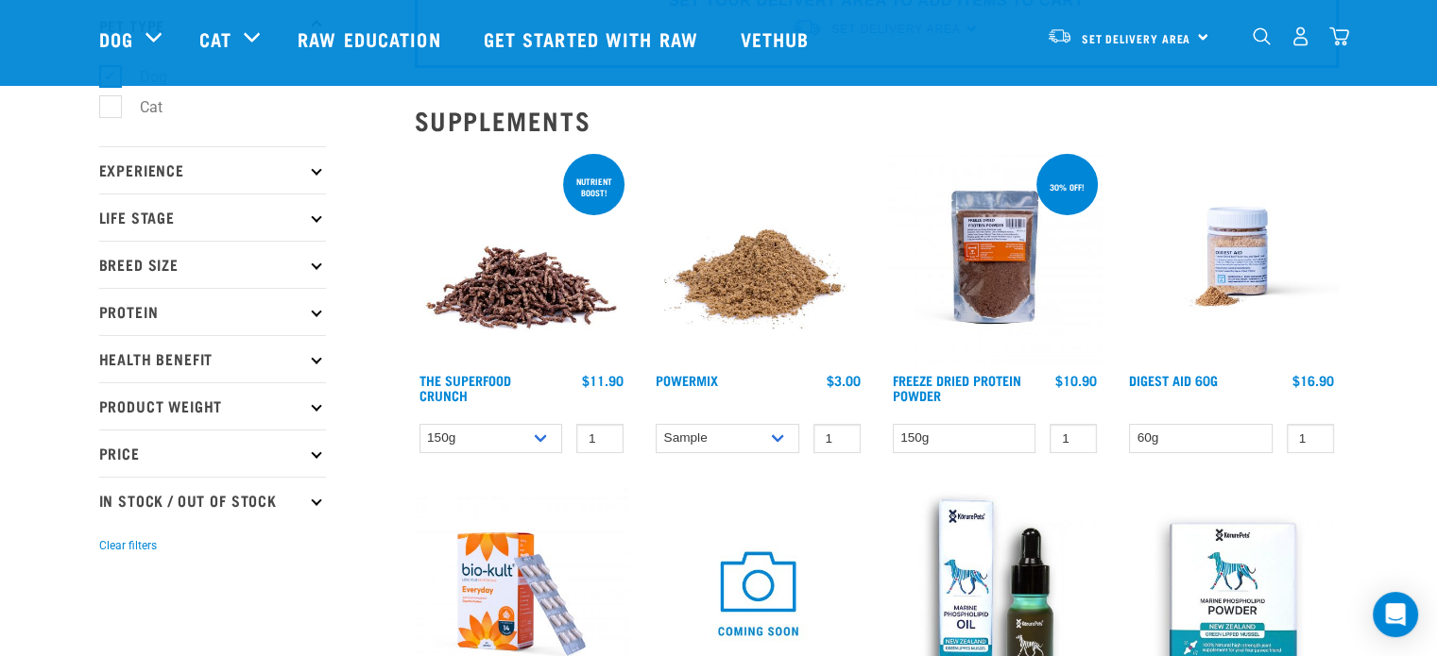
scroll to position [189, 0]
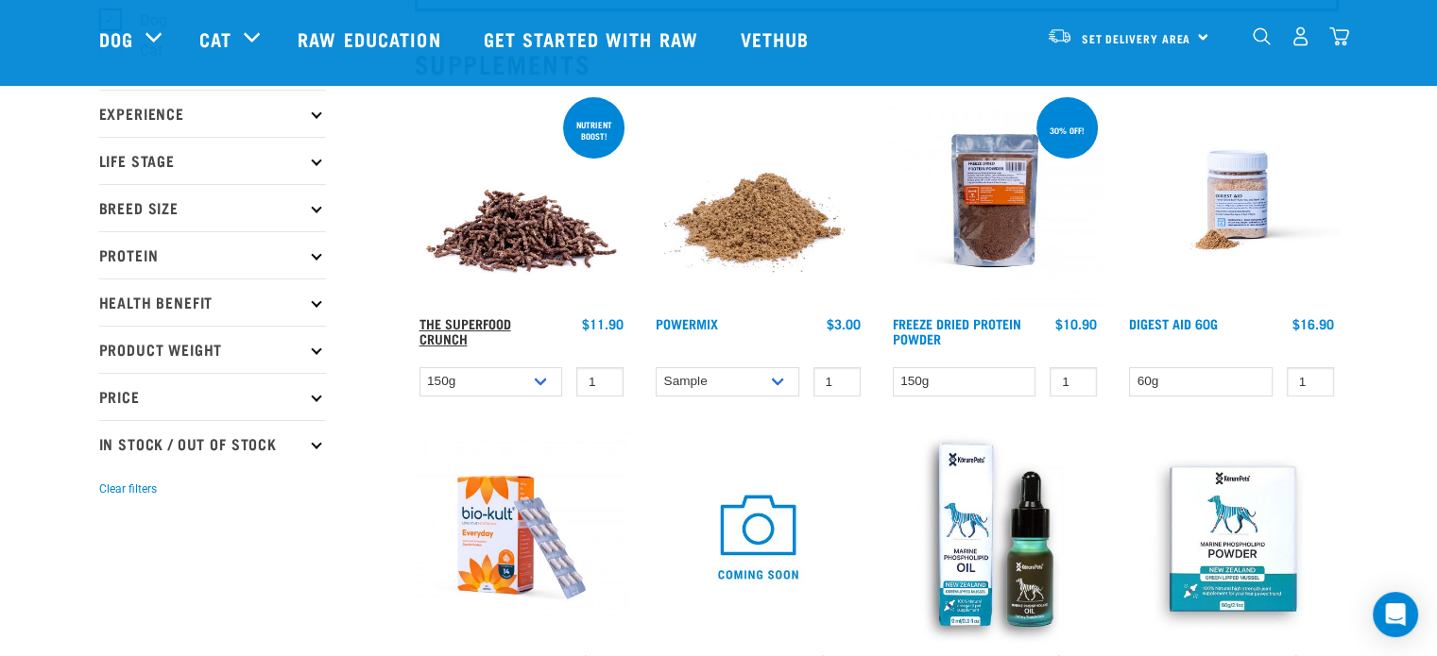
click at [476, 320] on link "The Superfood Crunch" at bounding box center [465, 331] width 92 height 22
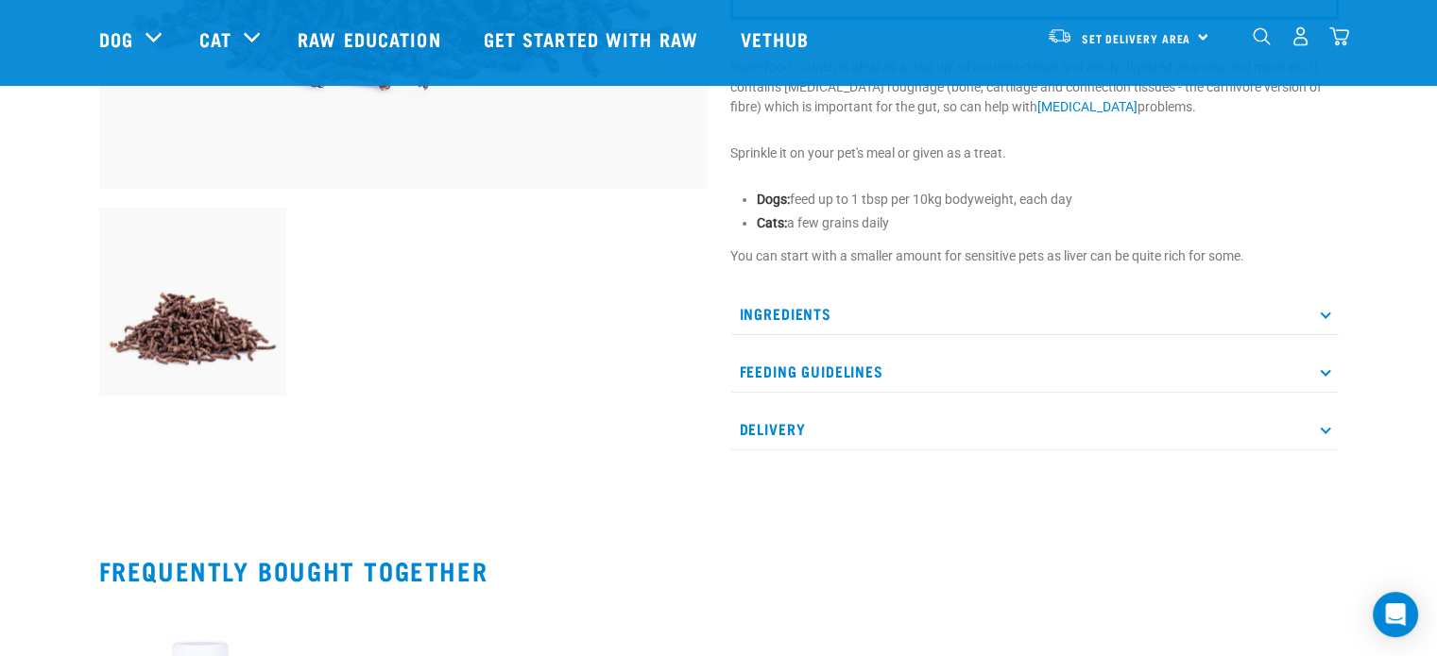
scroll to position [567, 0]
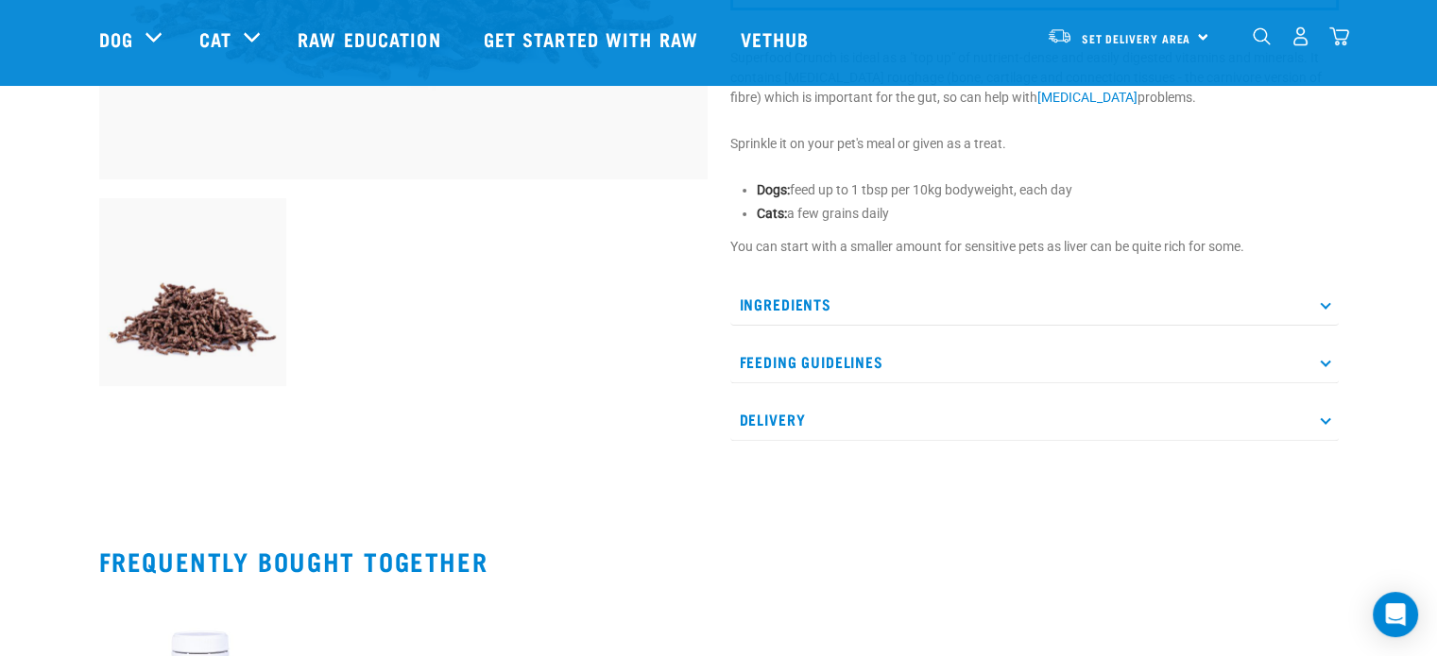
click at [775, 298] on p "Ingredients" at bounding box center [1034, 304] width 608 height 43
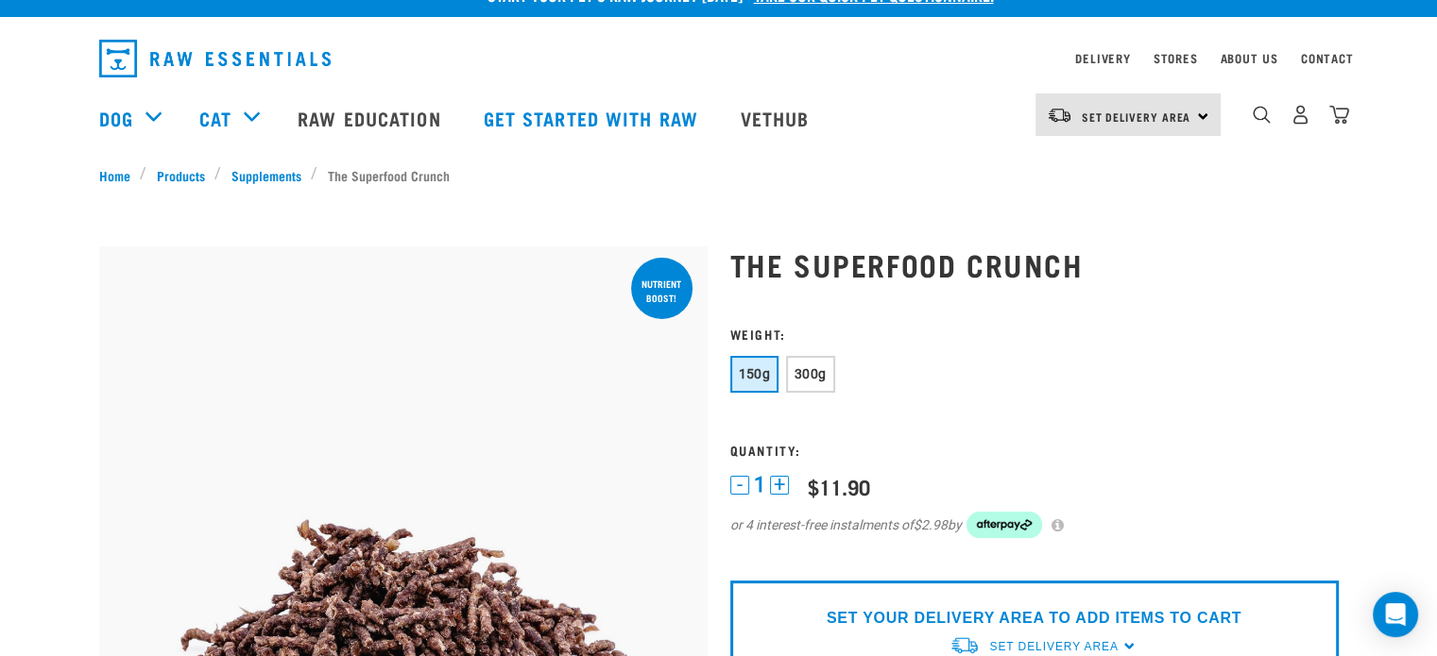
scroll to position [0, 0]
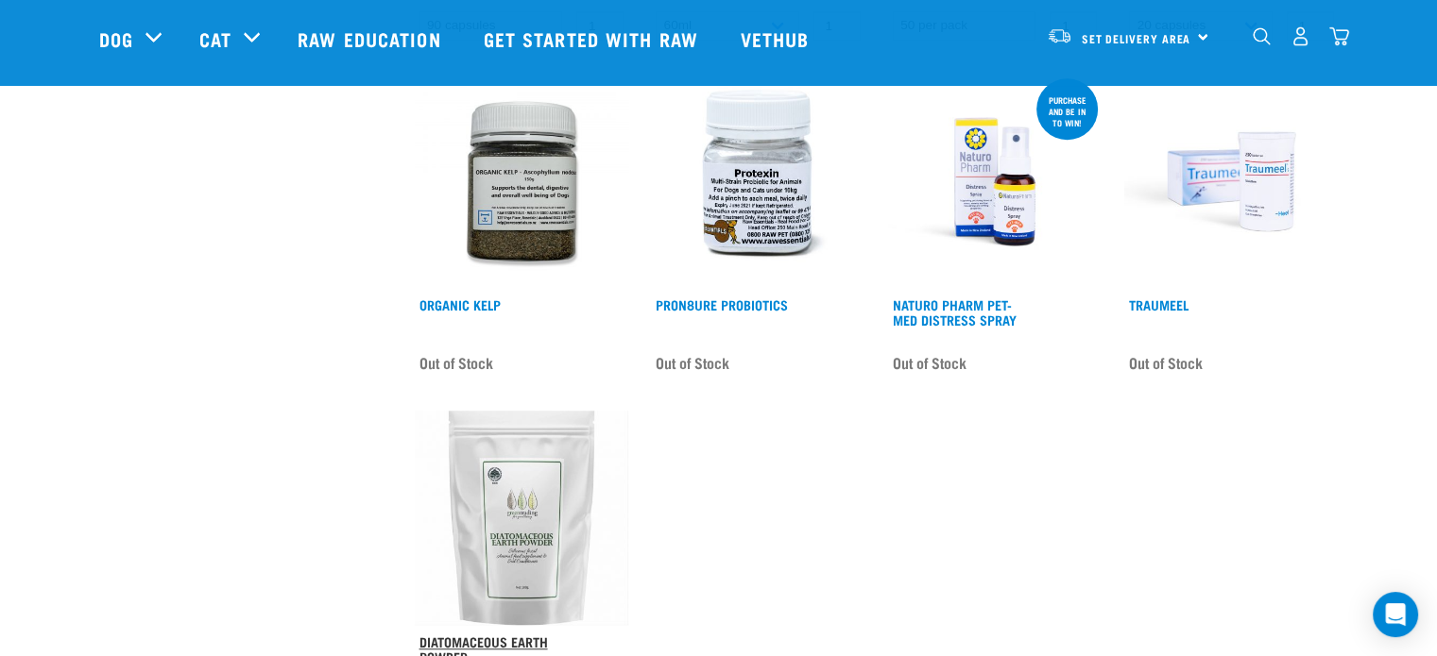
scroll to position [1133, 0]
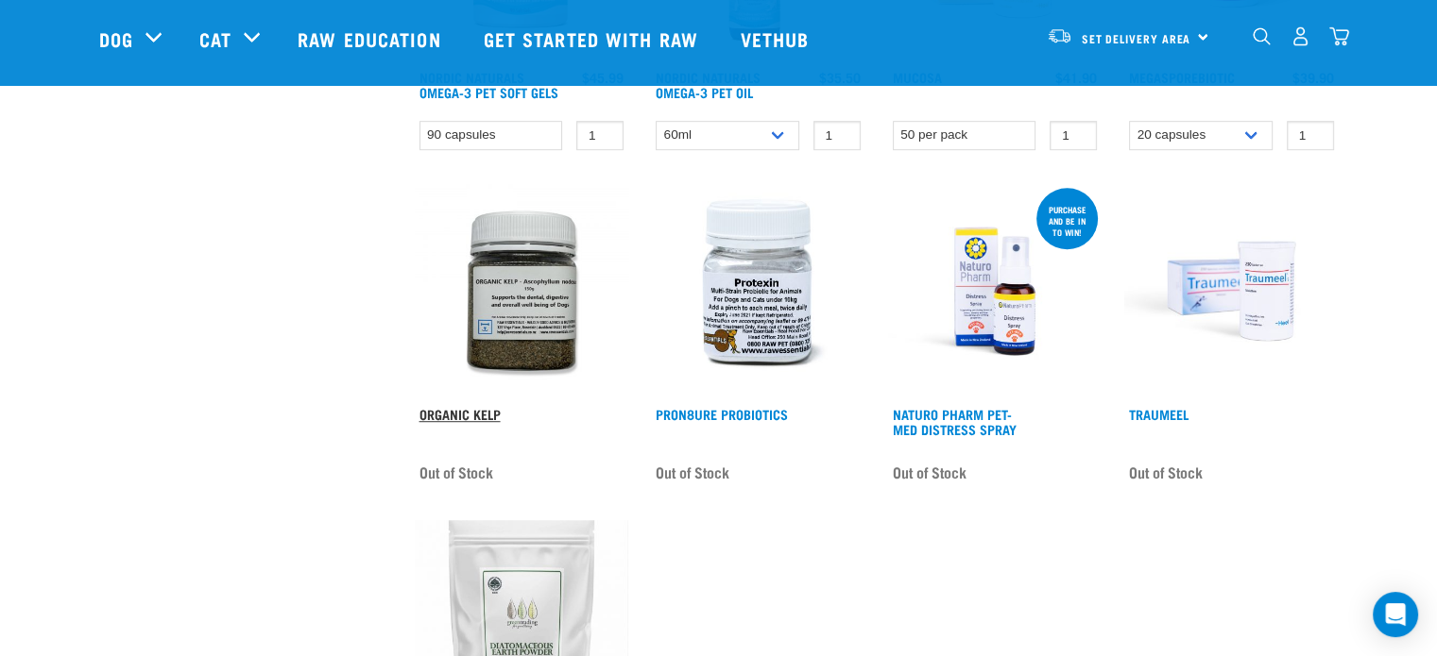
click at [464, 412] on link "Organic Kelp" at bounding box center [459, 414] width 81 height 7
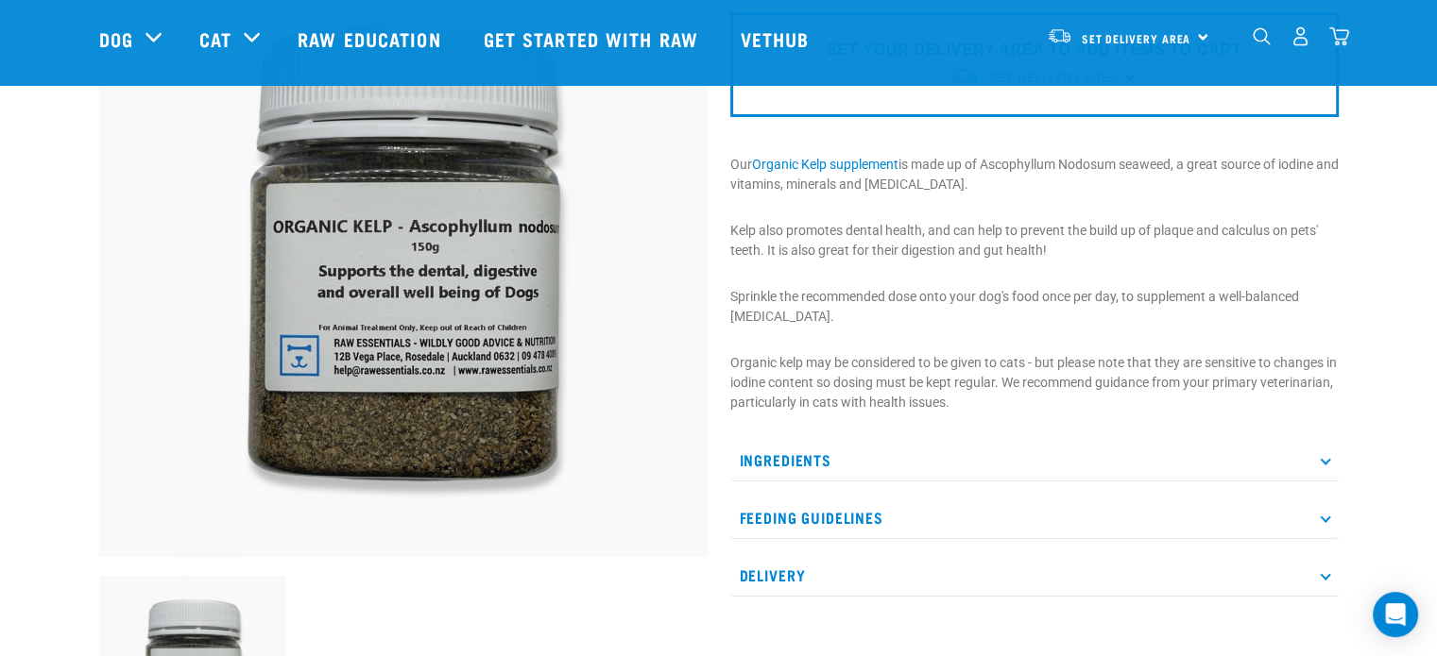
scroll to position [94, 0]
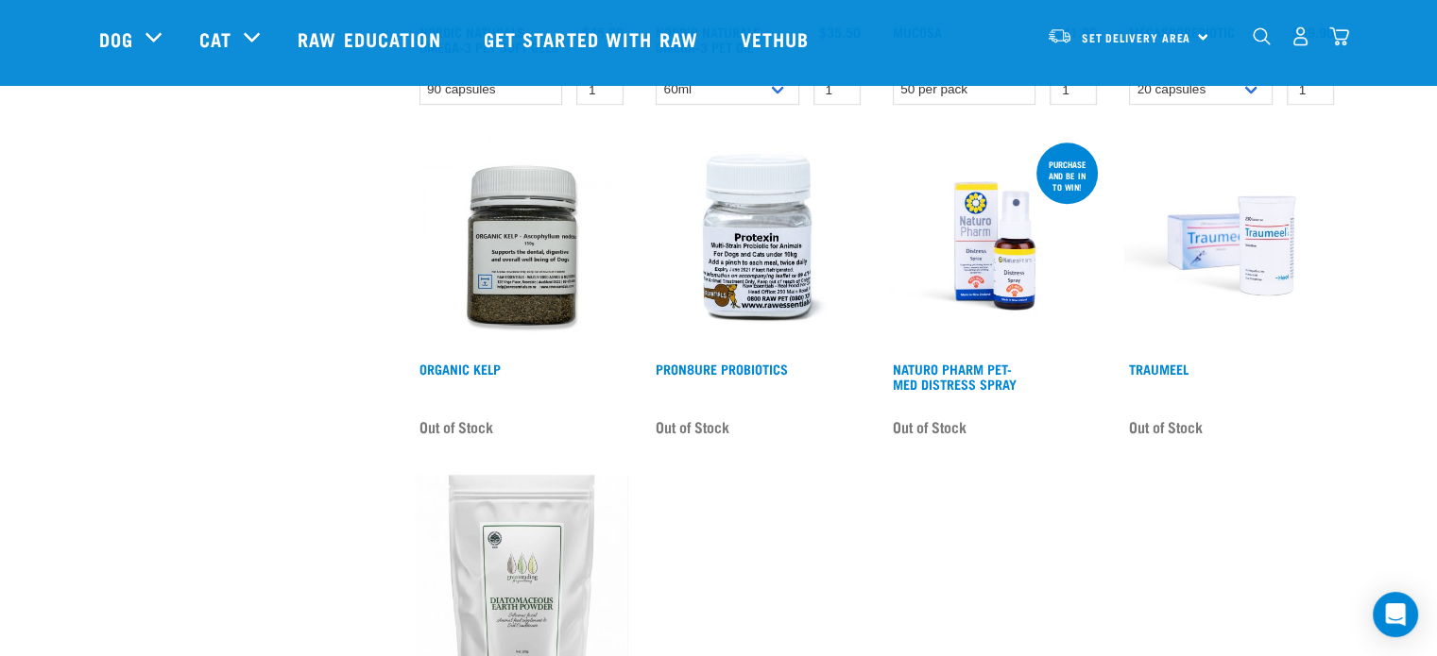
scroll to position [1178, 0]
click at [1148, 366] on link "Traumeel" at bounding box center [1159, 369] width 60 height 7
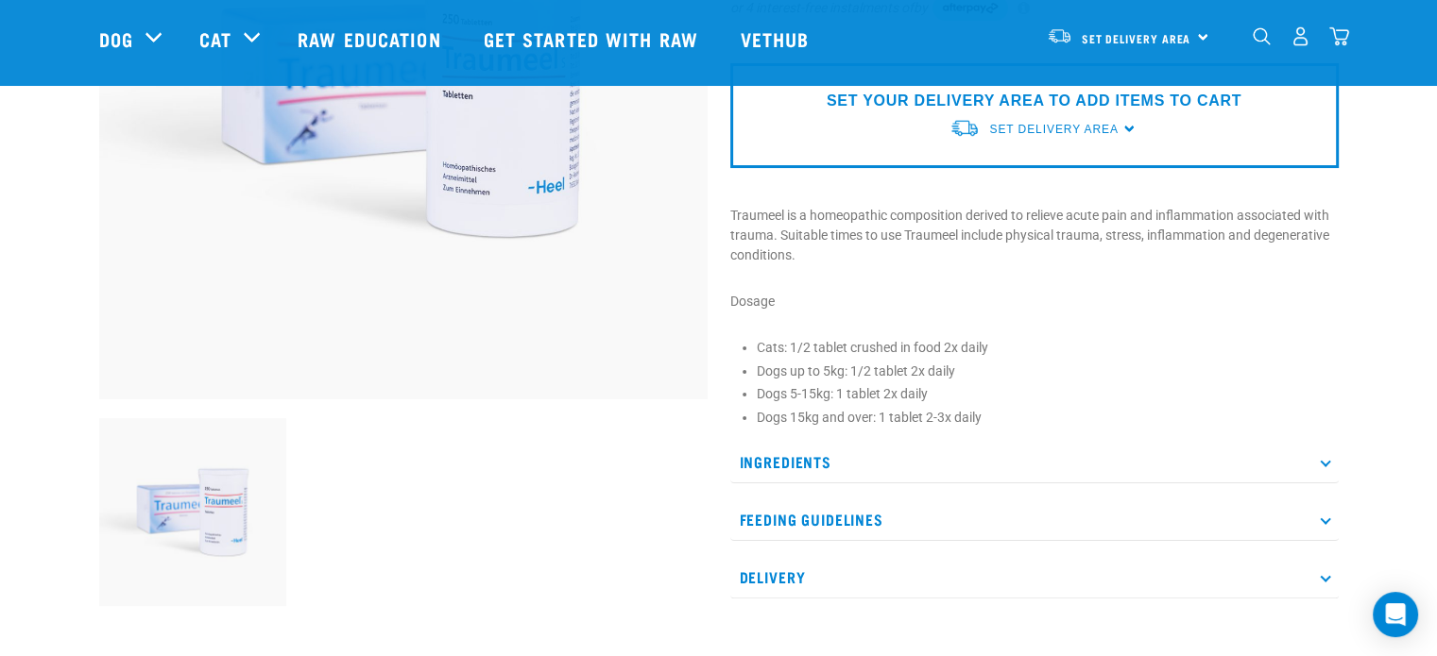
scroll to position [378, 0]
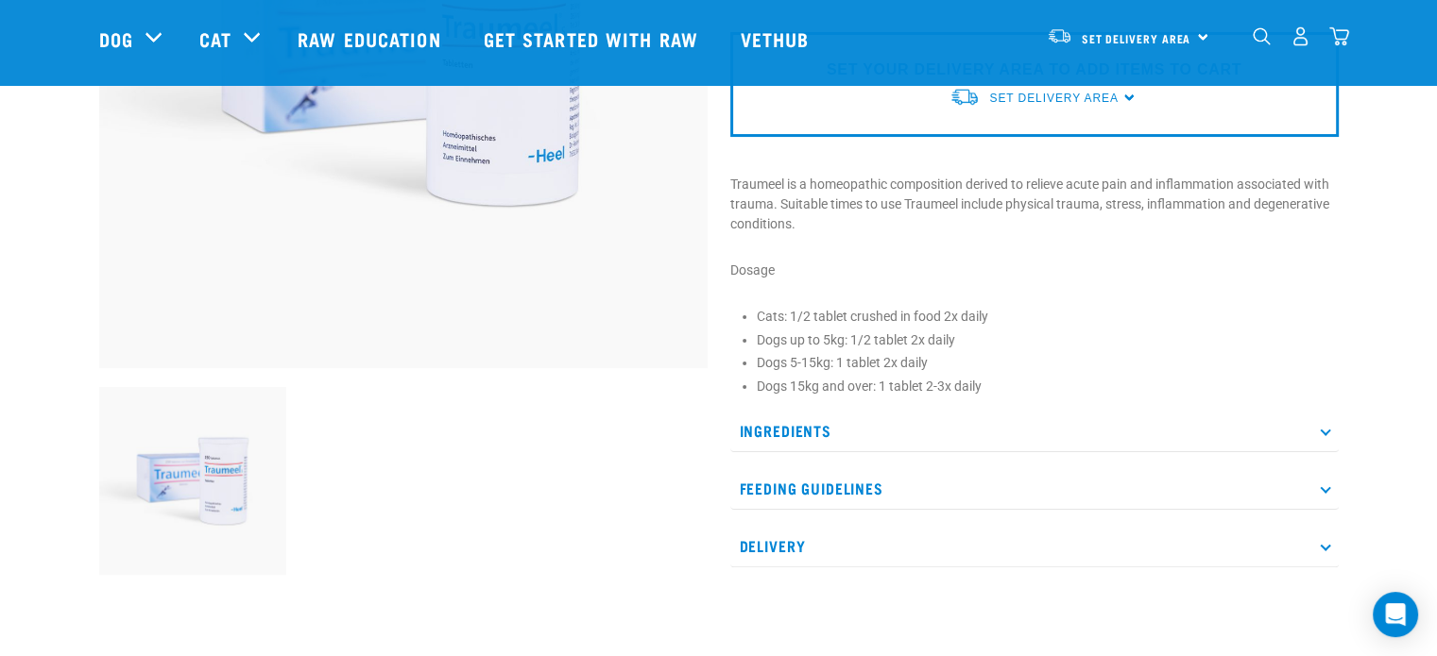
click at [805, 485] on p "Feeding Guidelines" at bounding box center [1034, 489] width 608 height 43
click at [774, 434] on p "Ingredients" at bounding box center [1034, 431] width 608 height 43
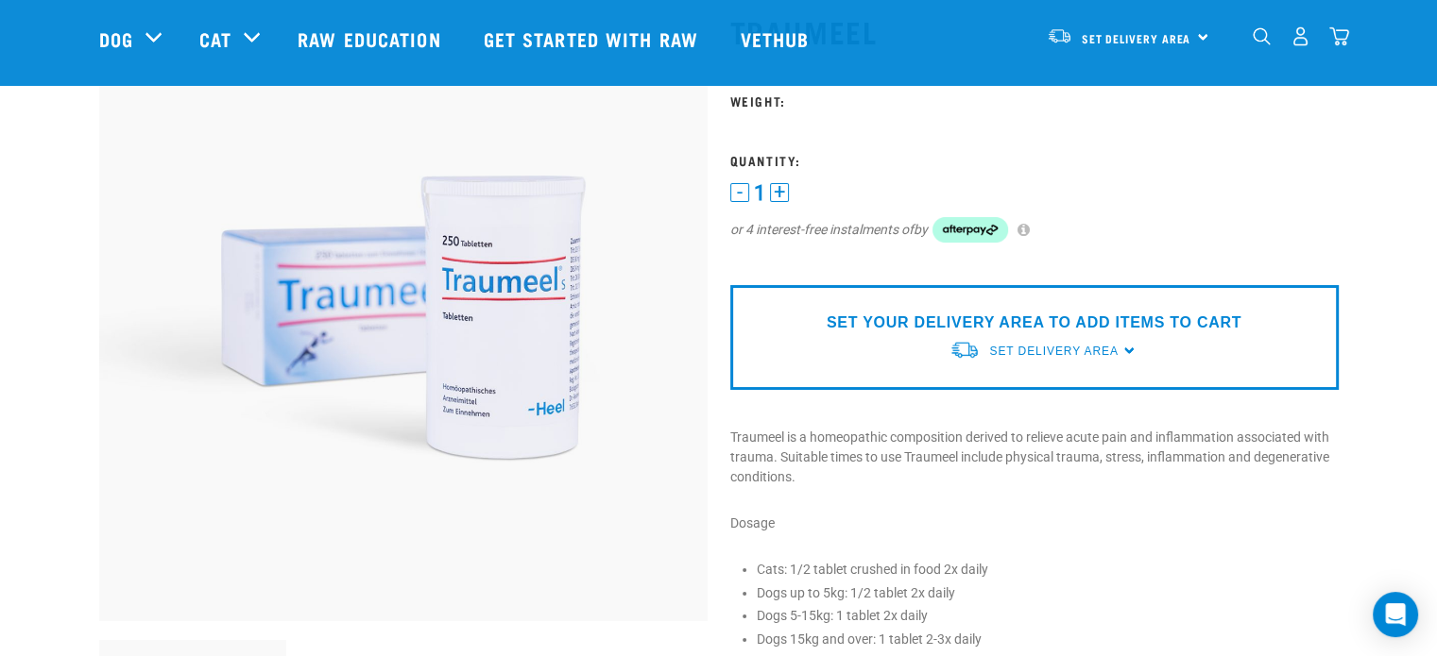
scroll to position [0, 0]
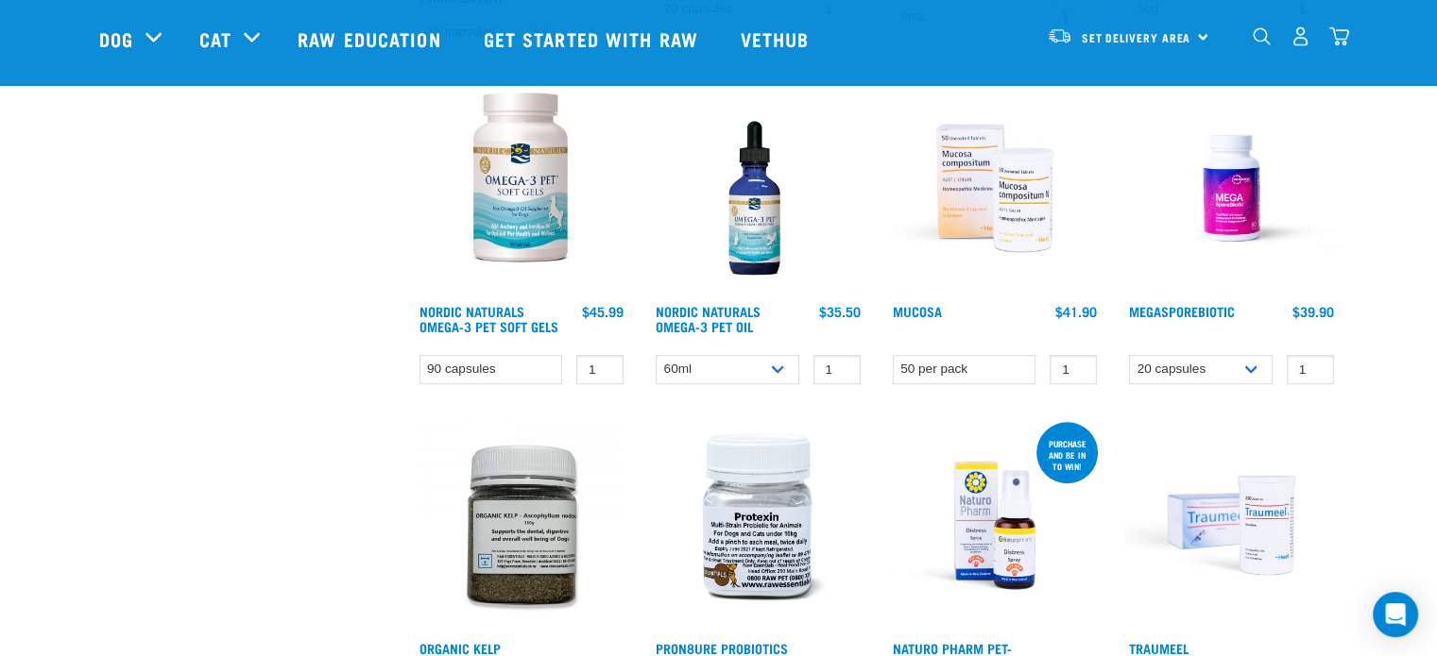
scroll to position [844, 0]
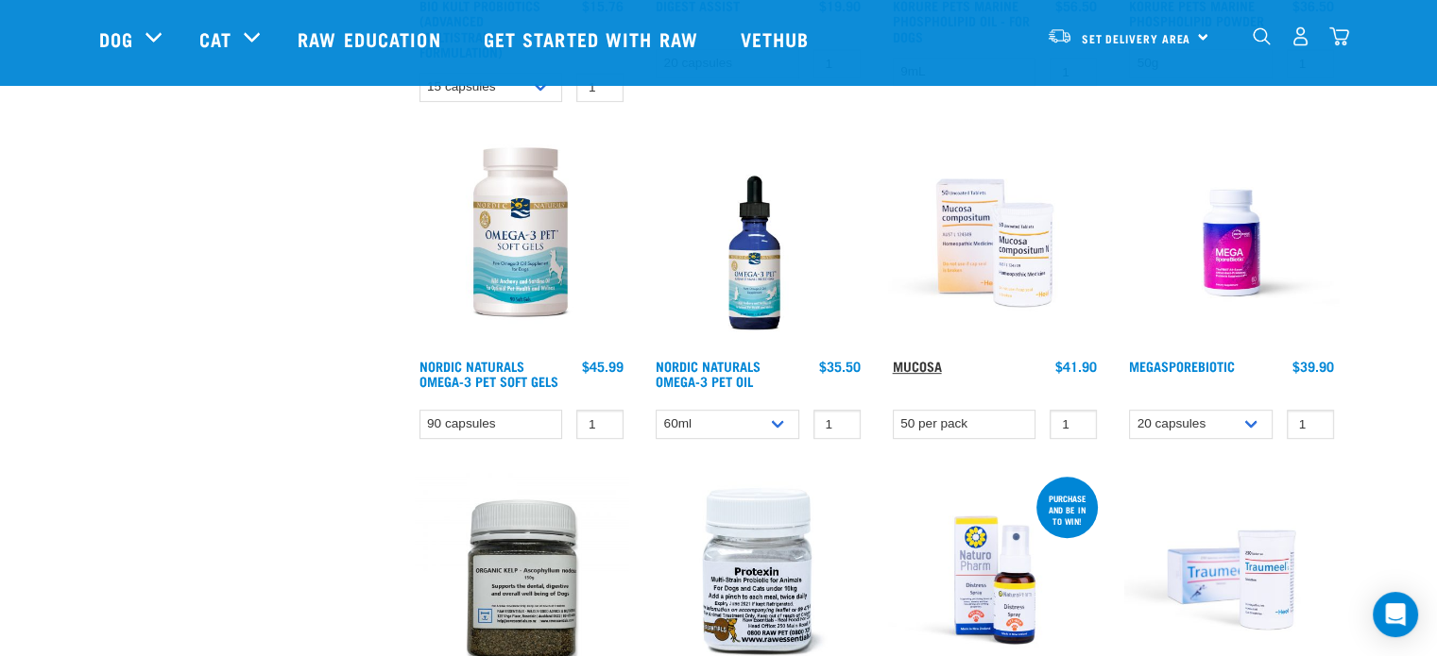
click at [905, 363] on link "Mucosa" at bounding box center [917, 366] width 49 height 7
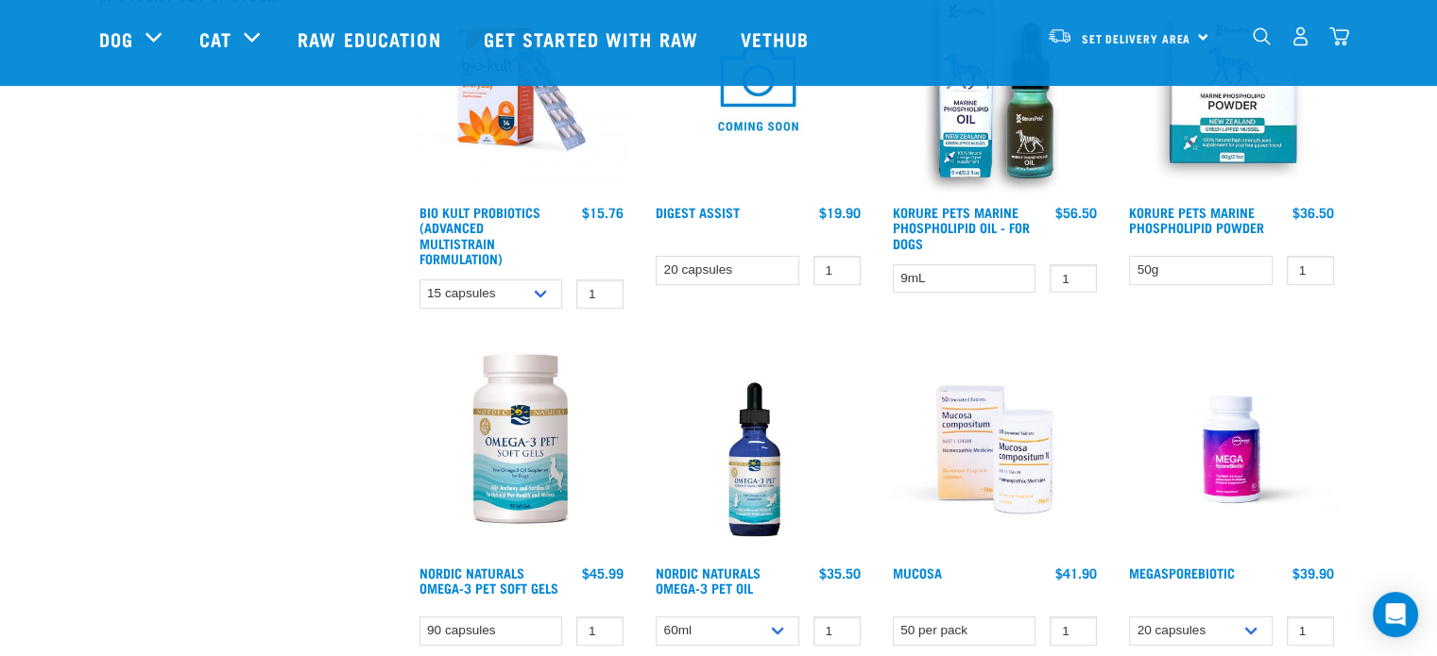
scroll to position [605, 0]
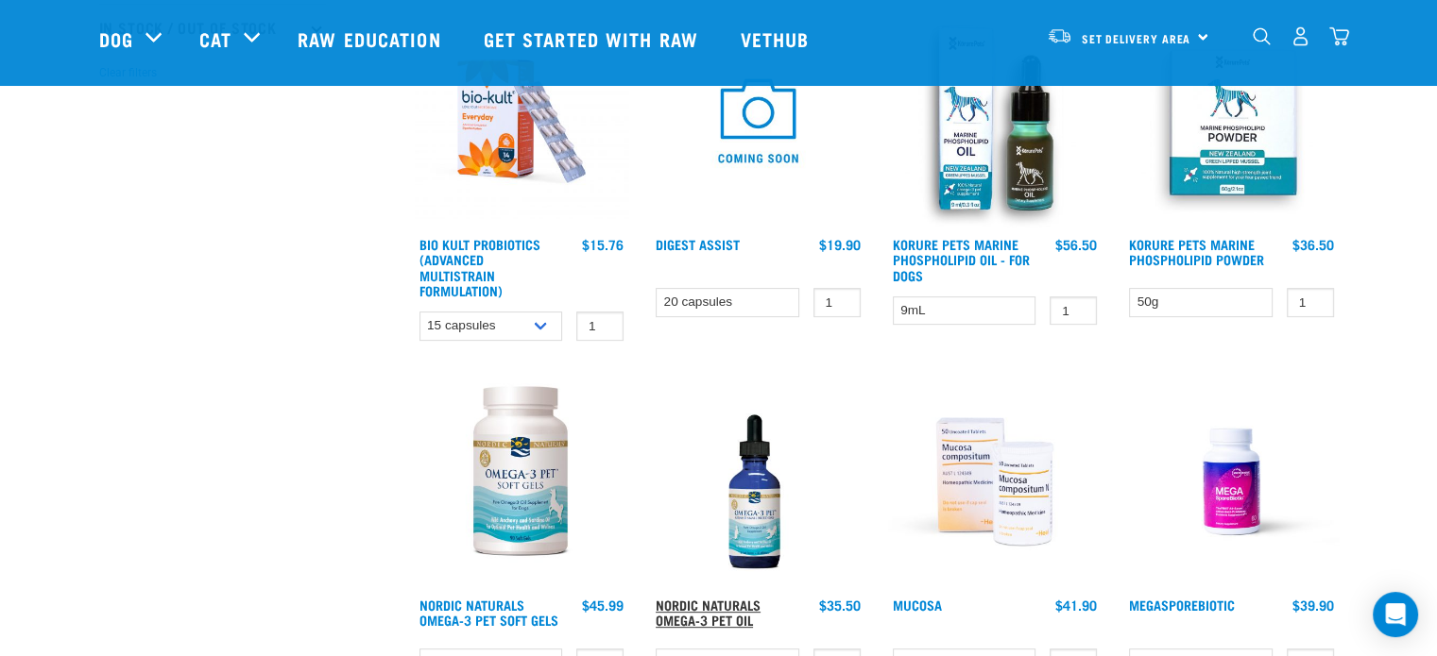
click at [712, 602] on link "Nordic Naturals Omega-3 Pet Oil" at bounding box center [707, 613] width 105 height 22
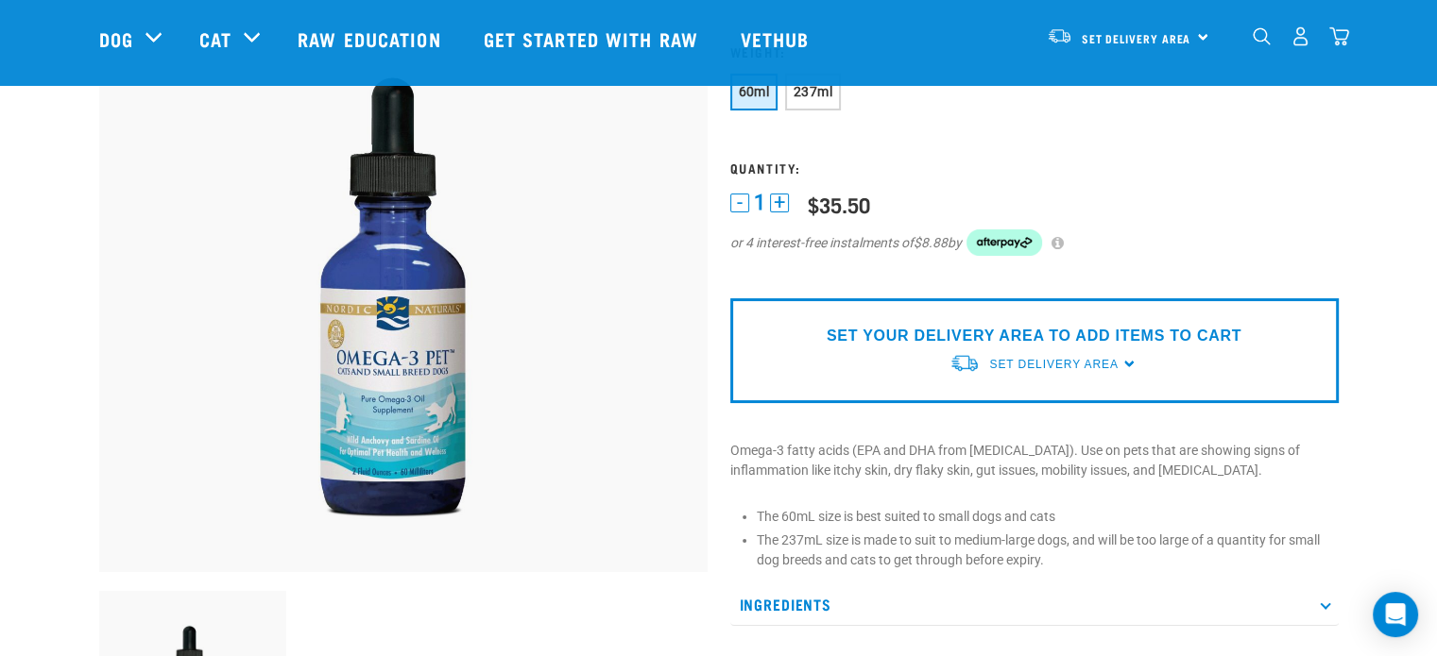
scroll to position [283, 0]
